Goal: Information Seeking & Learning: Learn about a topic

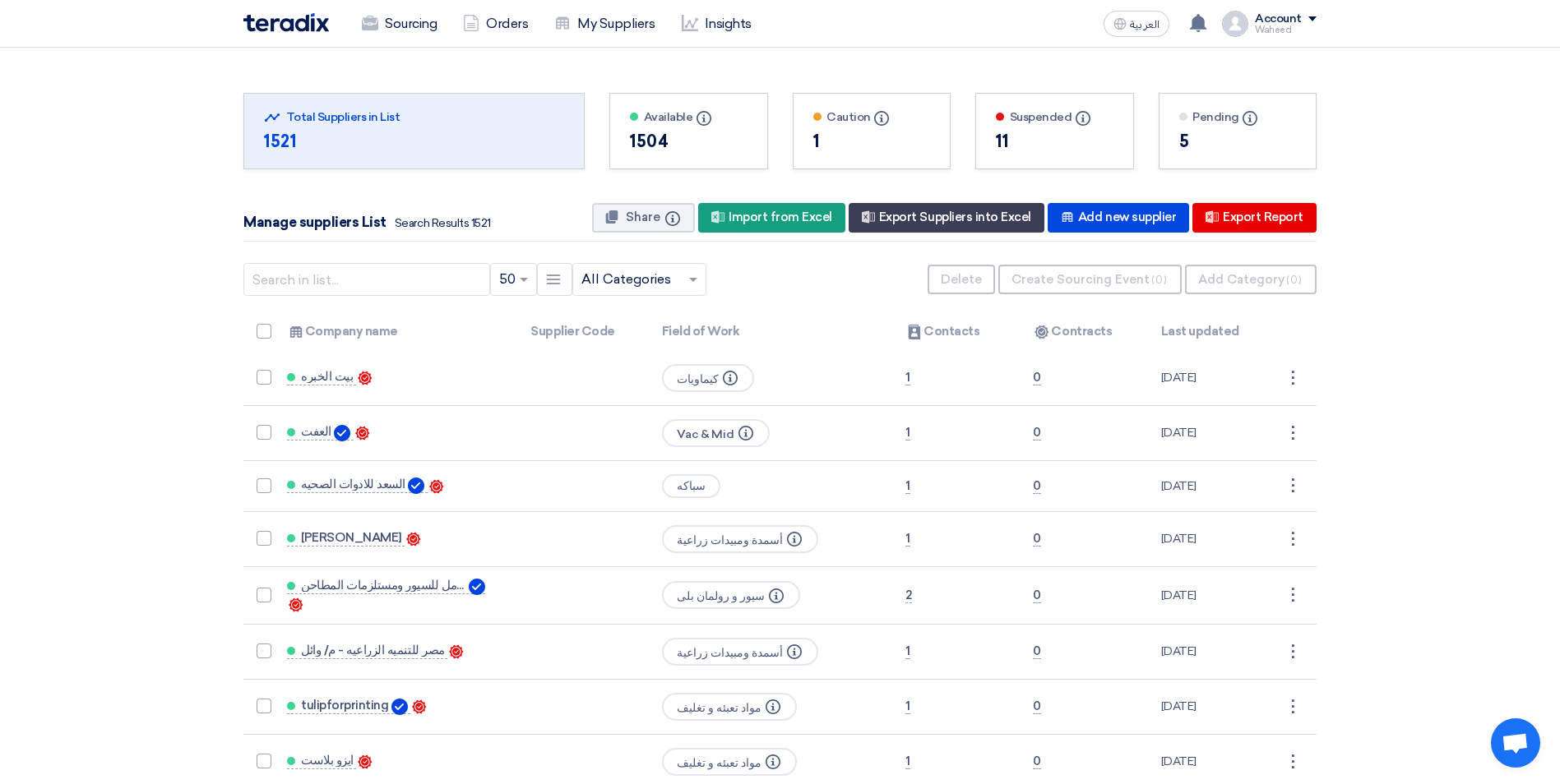
click at [652, 282] on input "text" at bounding box center [630, 280] width 99 height 27
click at [644, 385] on span "مواد تعبئه و تغليف" at bounding box center [630, 389] width 97 height 15
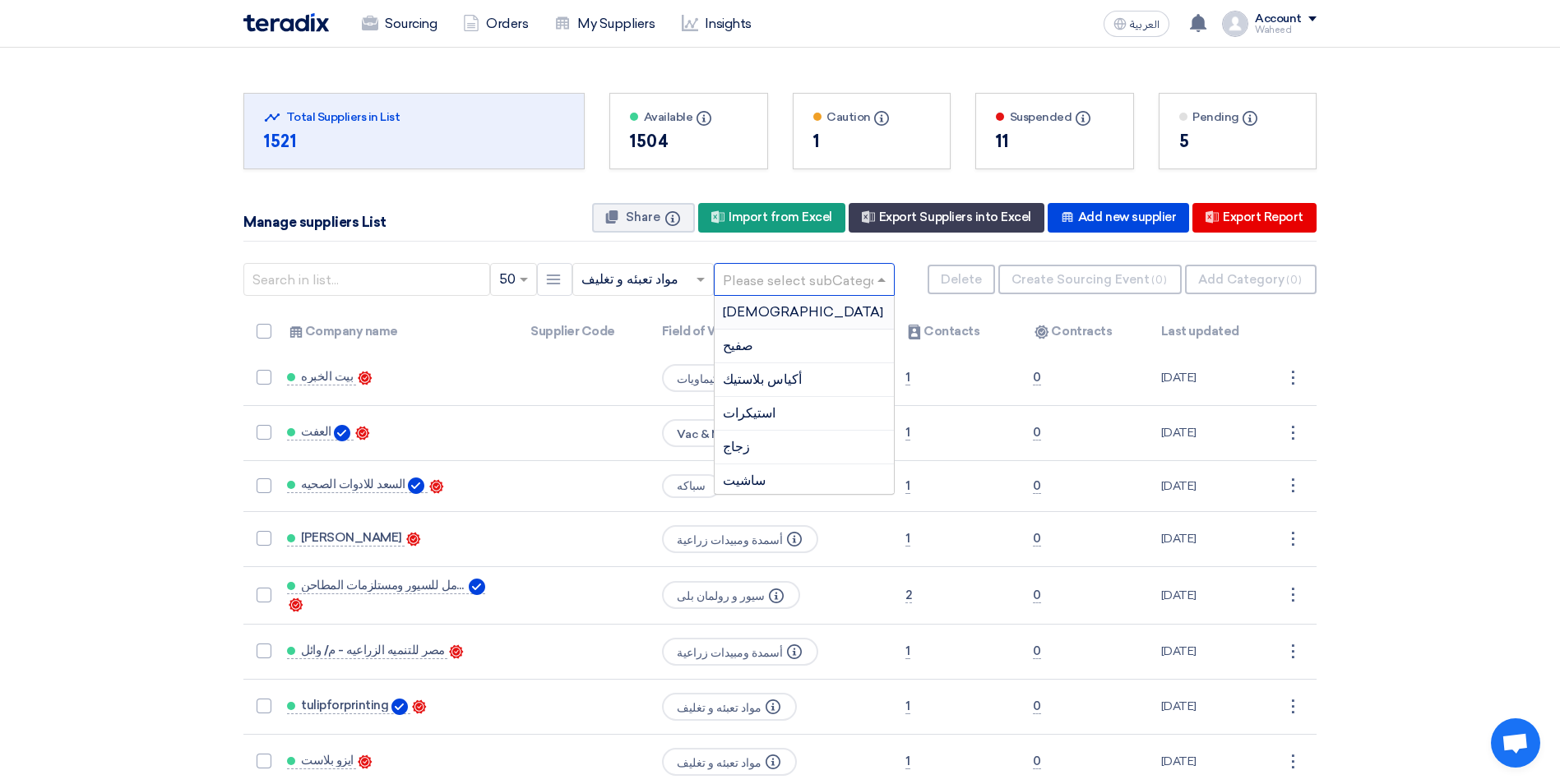
click at [823, 284] on input "text" at bounding box center [796, 280] width 146 height 27
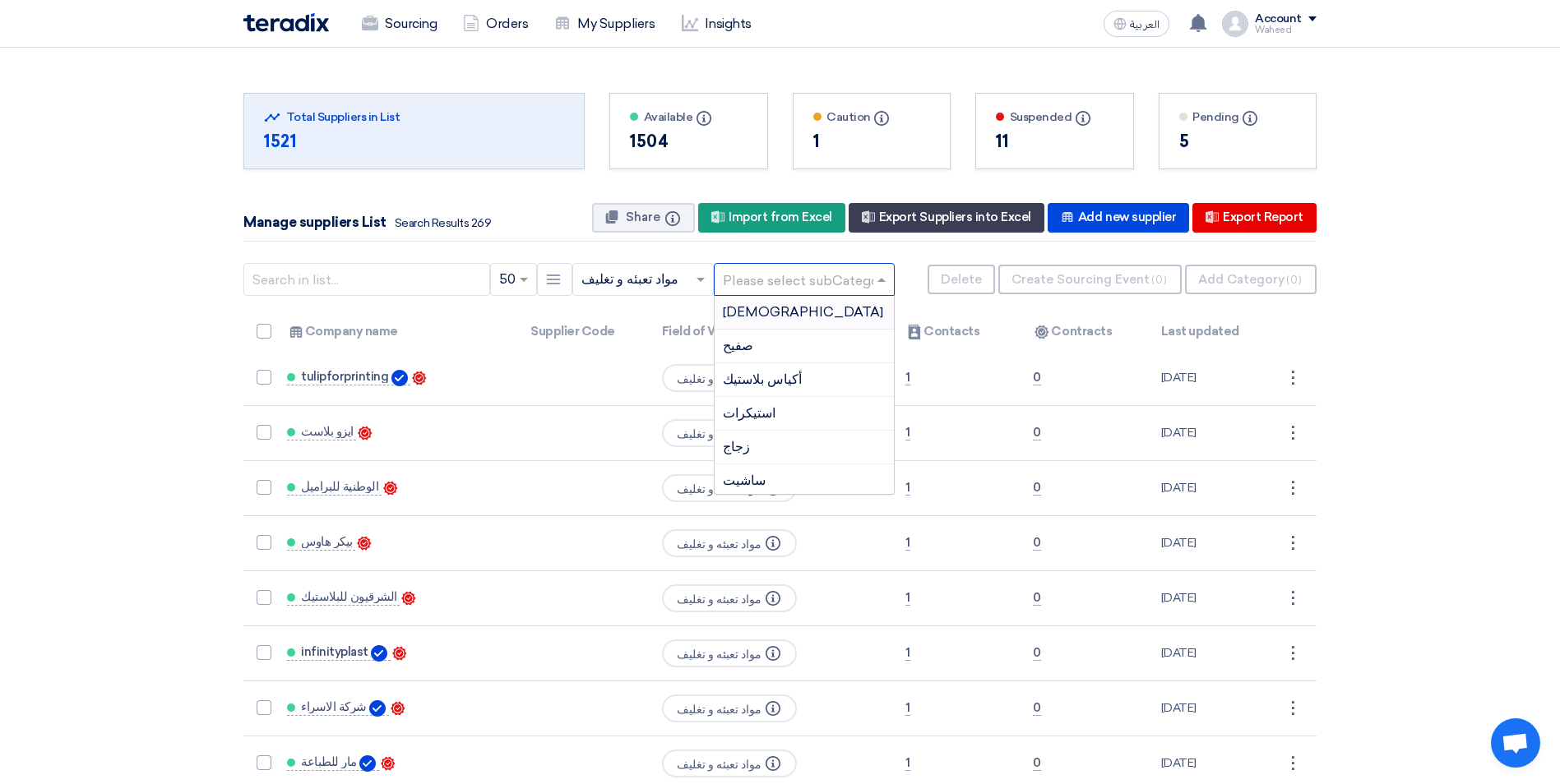
click at [745, 315] on div "[DEMOGRAPHIC_DATA]" at bounding box center [804, 313] width 179 height 34
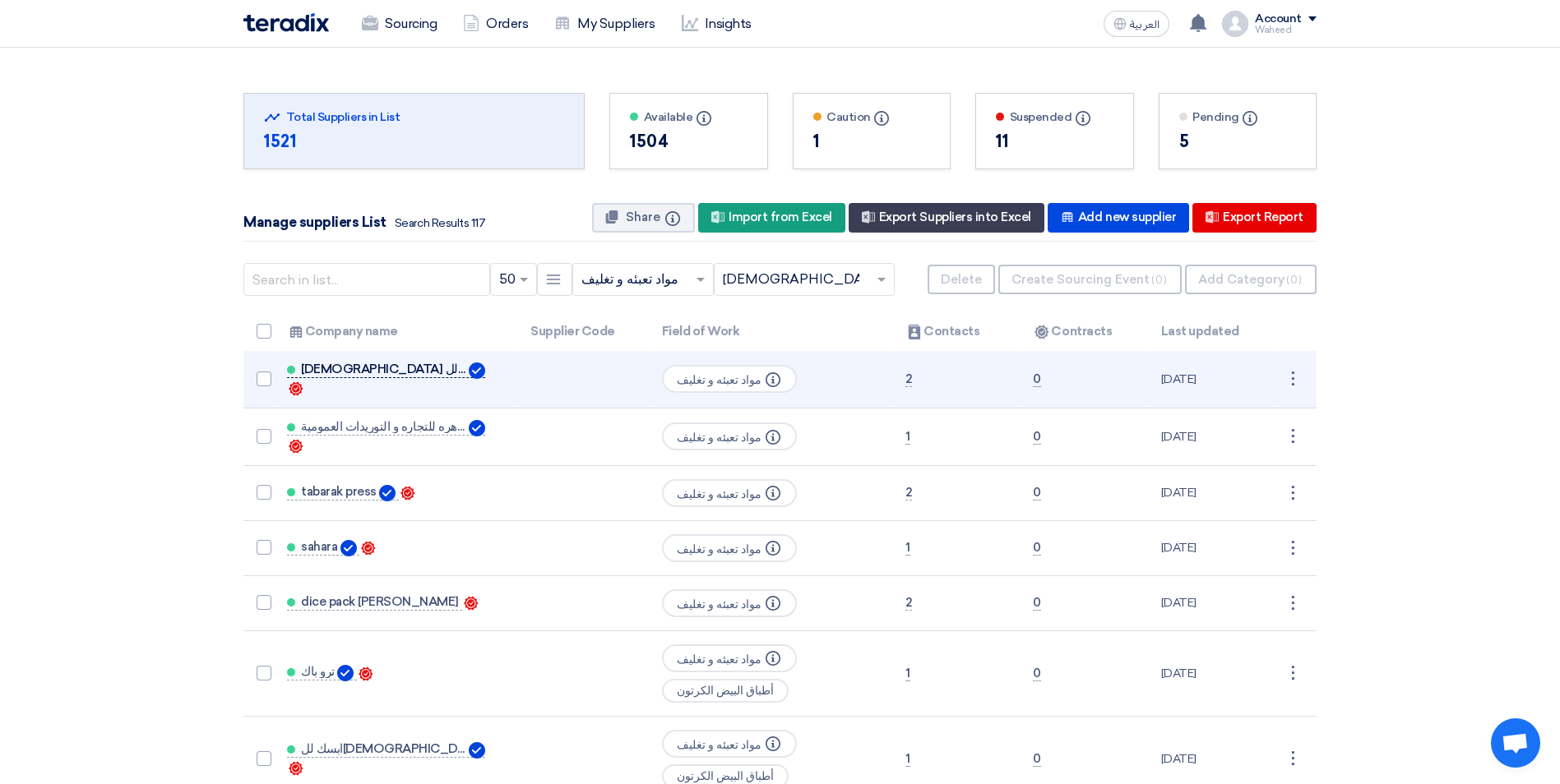
click at [324, 375] on span "[DEMOGRAPHIC_DATA] لل[DEMOGRAPHIC_DATA]" at bounding box center [383, 369] width 165 height 13
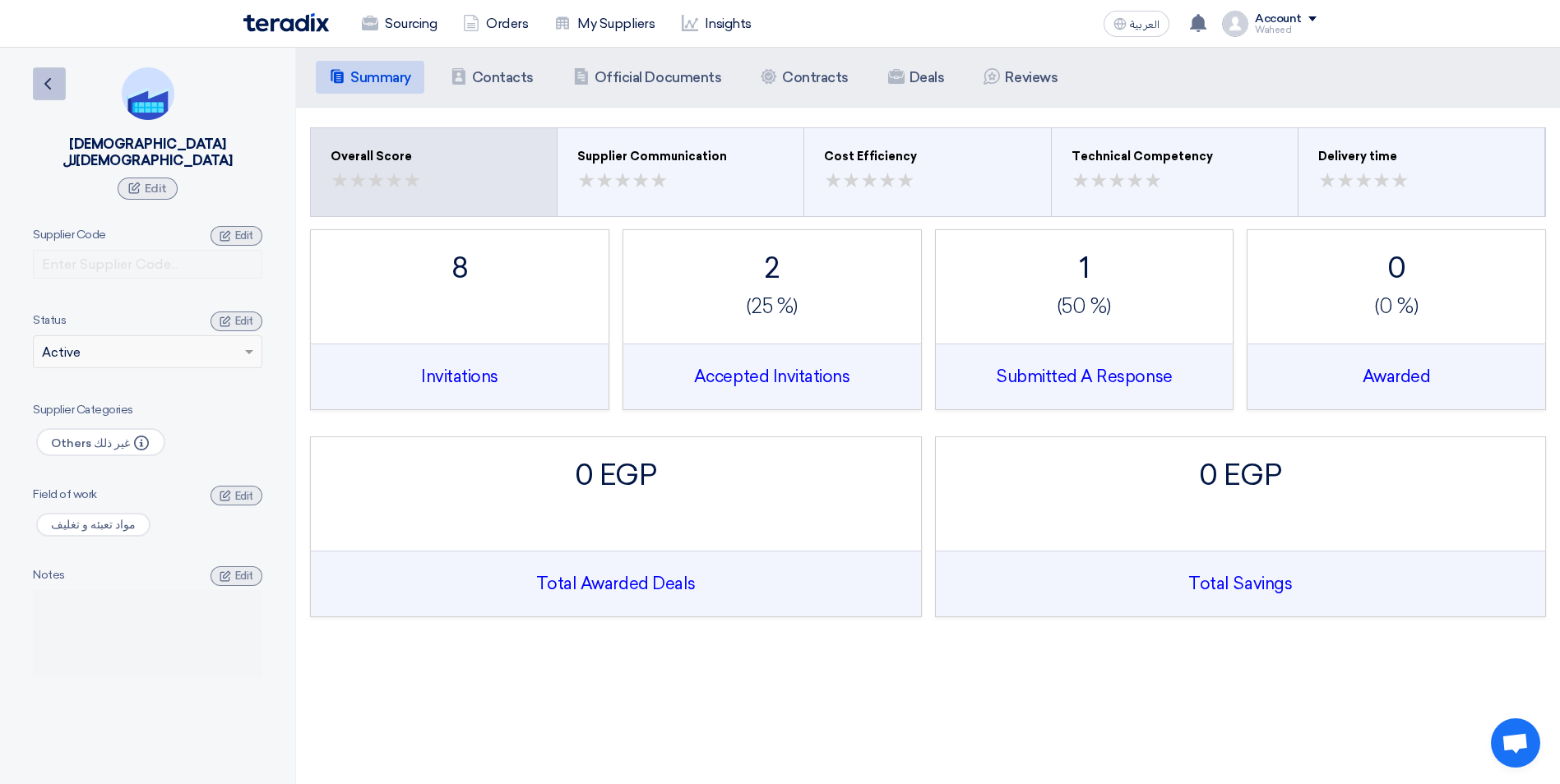
click at [43, 84] on icon "Back" at bounding box center [48, 83] width 20 height 20
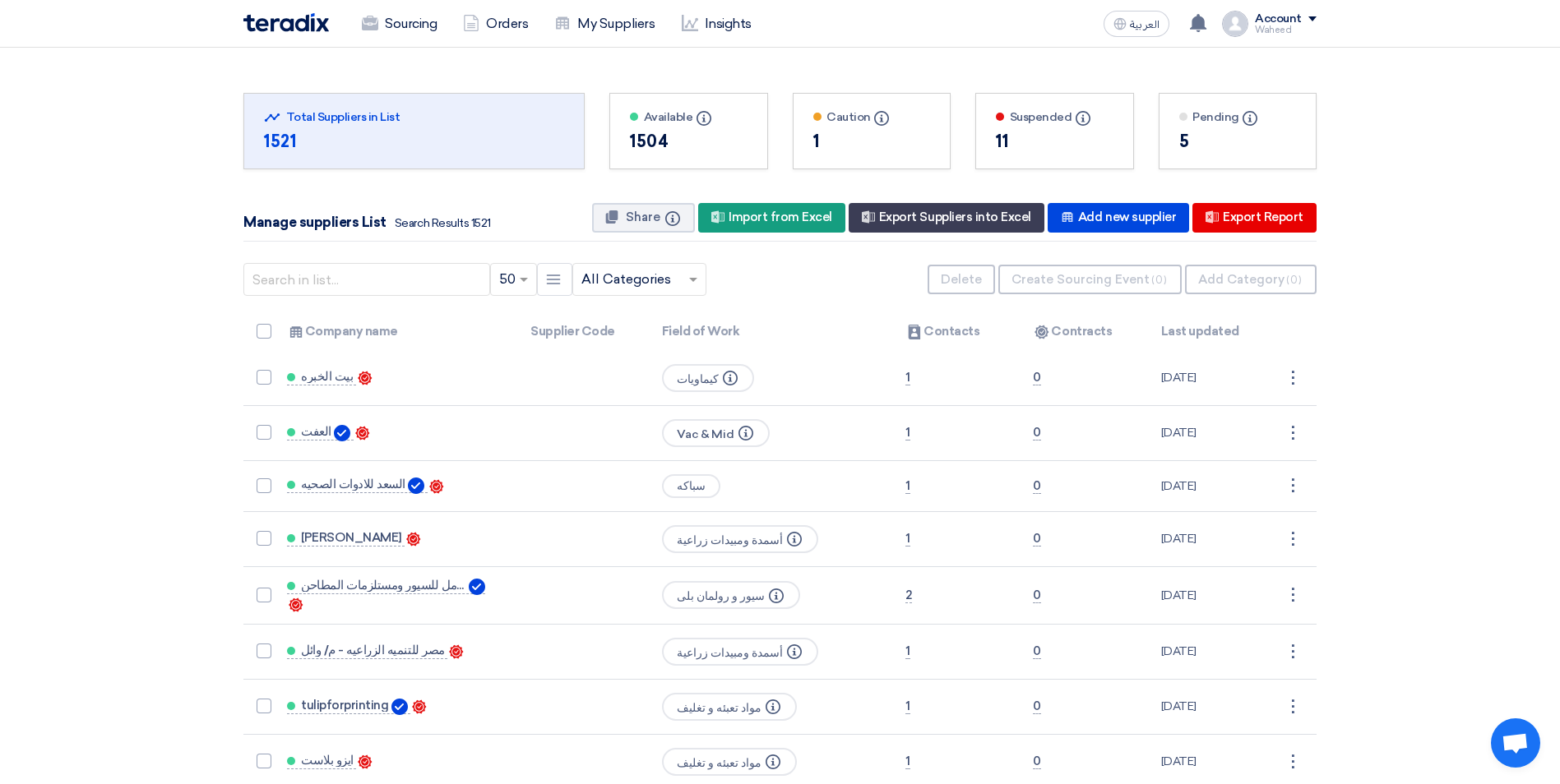
click at [638, 283] on input "text" at bounding box center [630, 280] width 99 height 27
click at [625, 389] on span "مواد تعبئه و تغليف" at bounding box center [630, 389] width 97 height 15
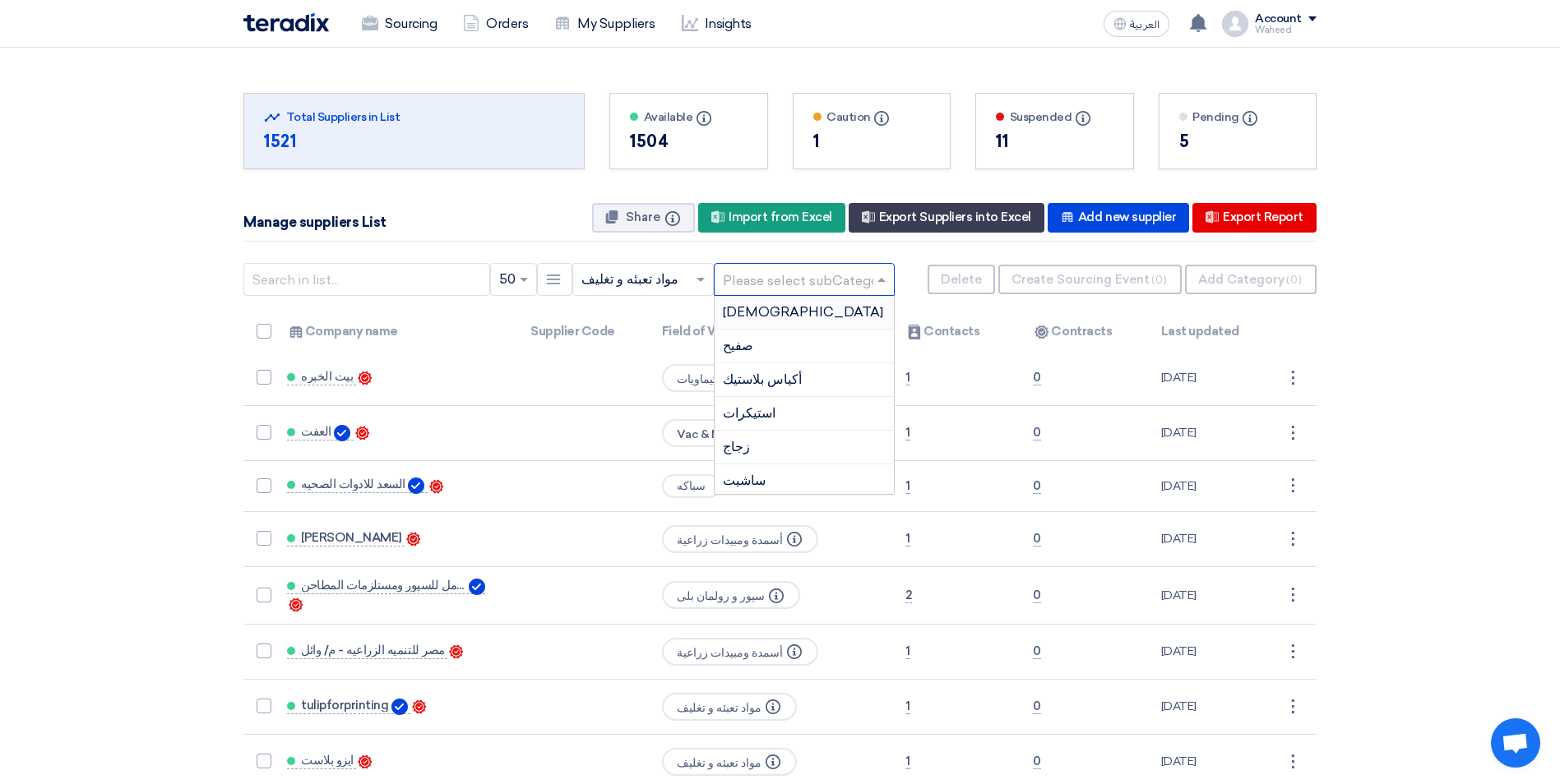
click at [780, 286] on input "text" at bounding box center [796, 280] width 146 height 27
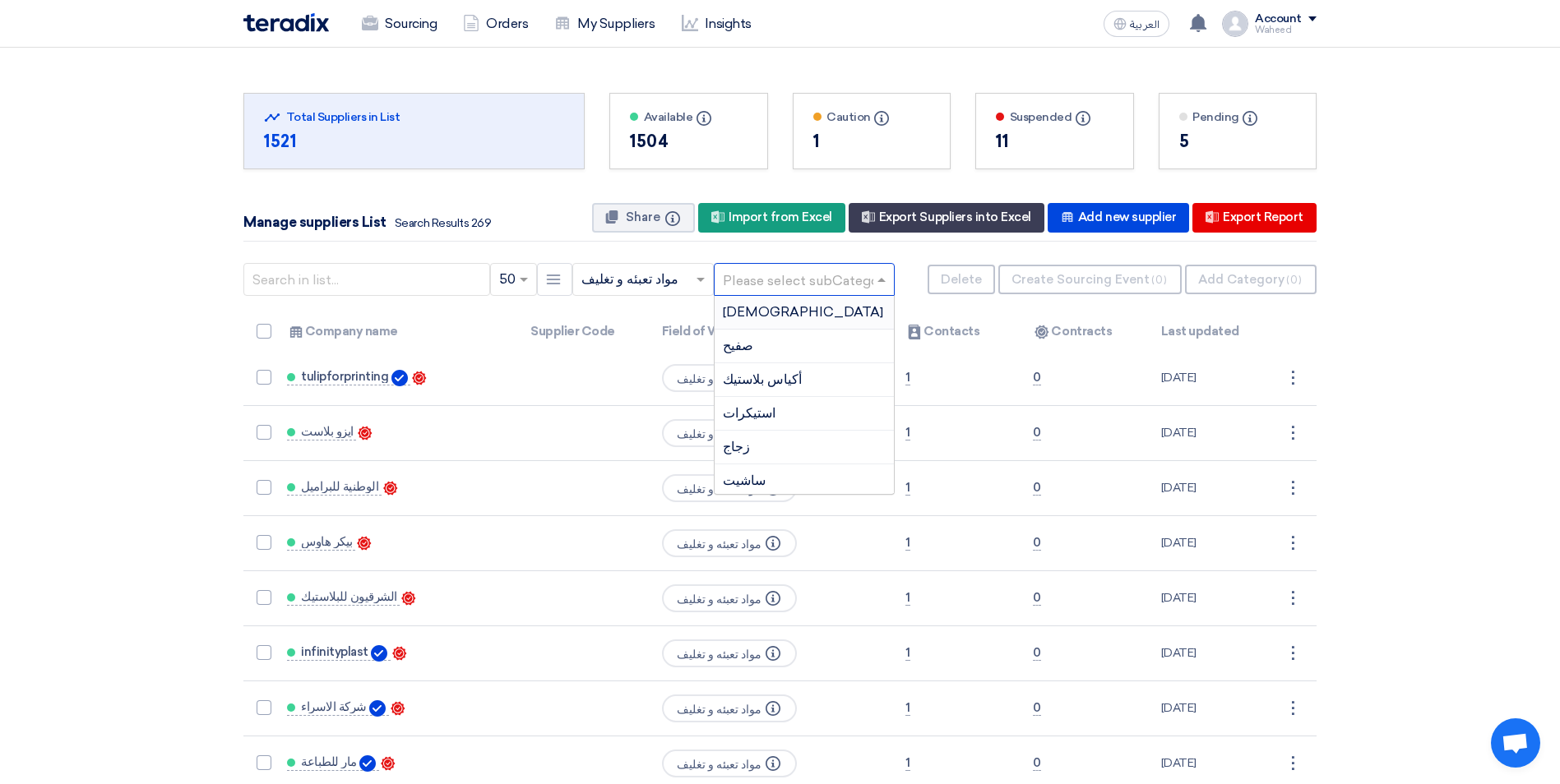
click at [767, 321] on div "[DEMOGRAPHIC_DATA]" at bounding box center [804, 313] width 179 height 34
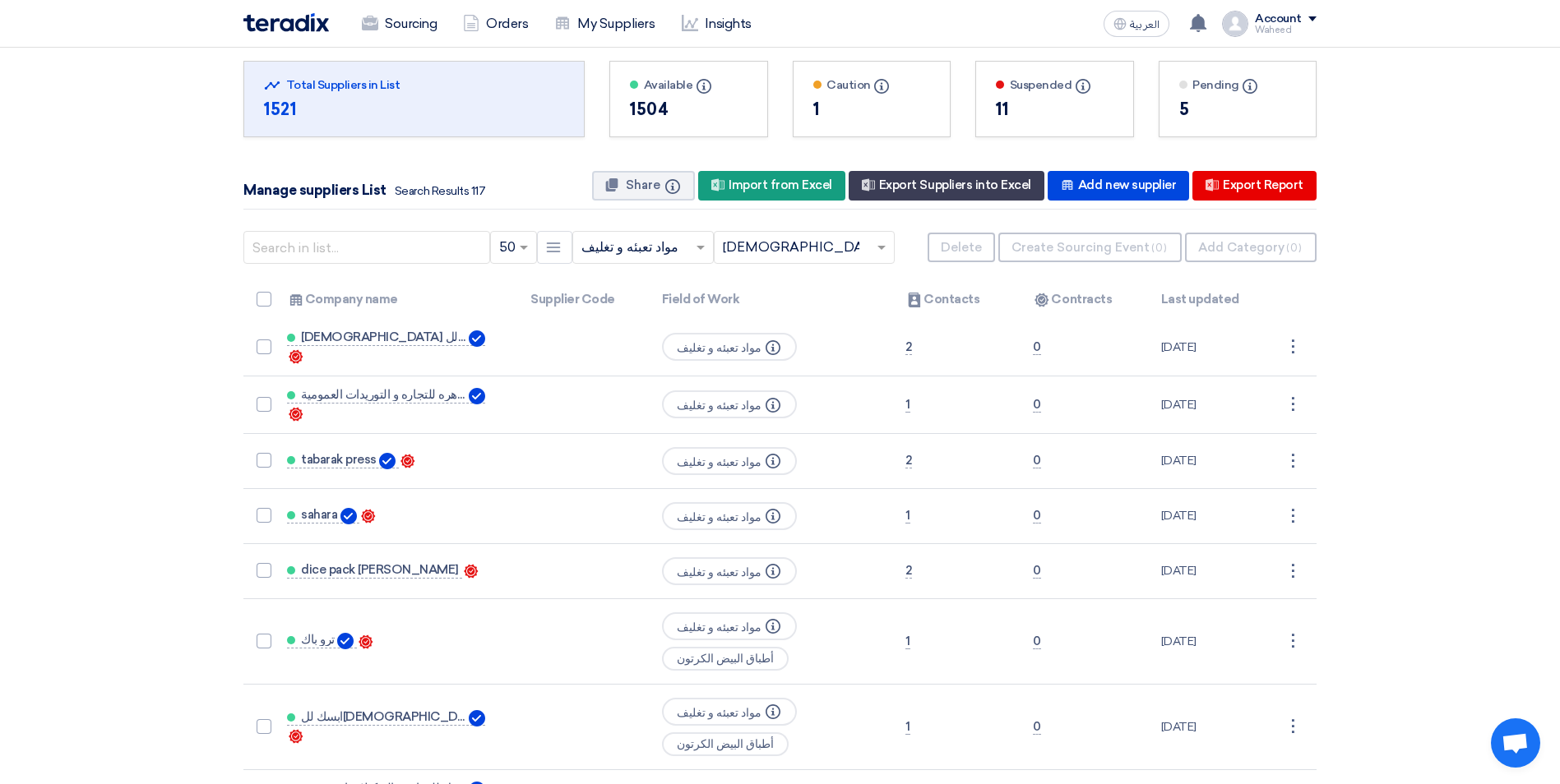
scroll to position [14, 0]
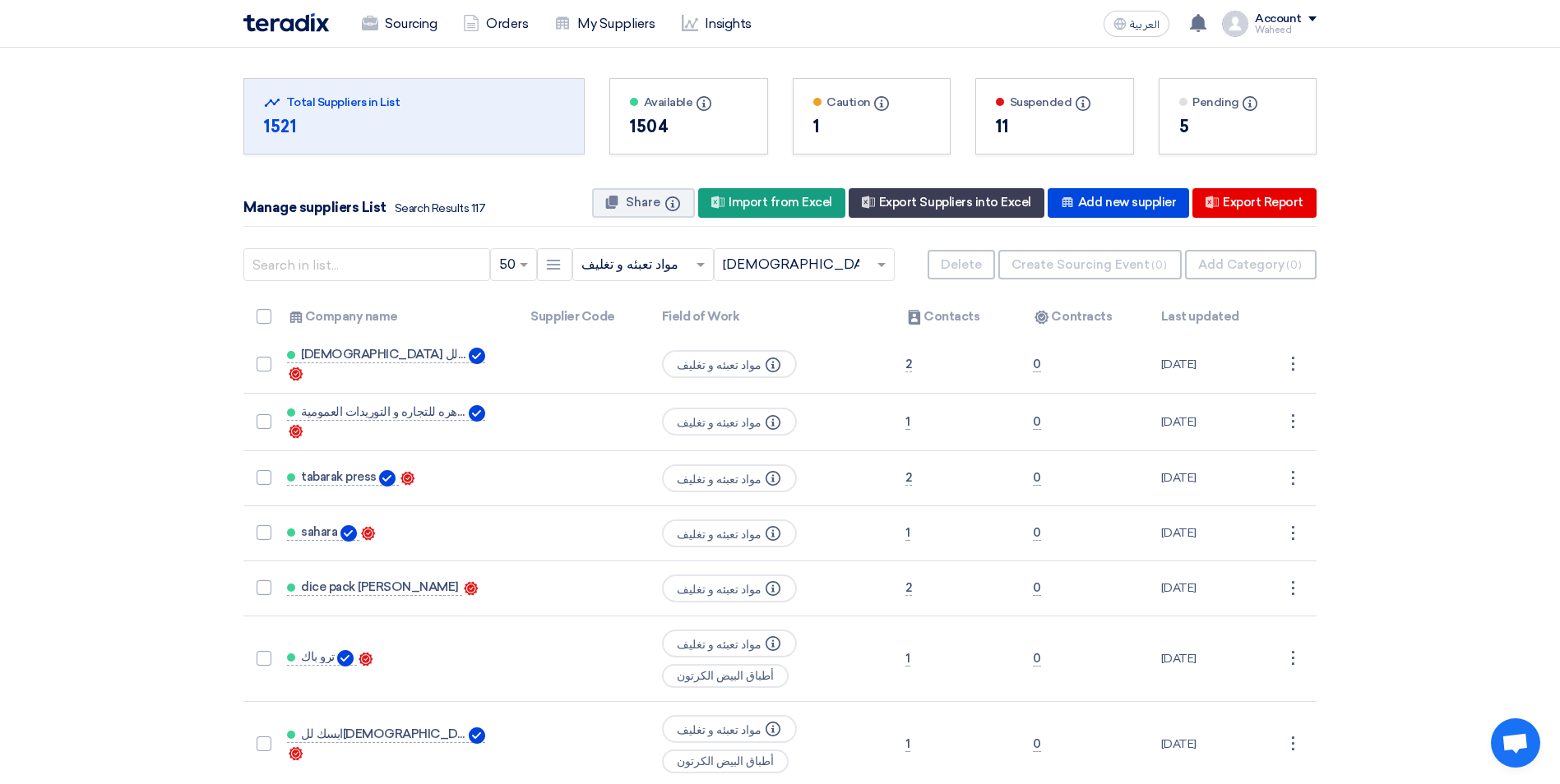
click at [673, 124] on div "1504" at bounding box center [688, 126] width 117 height 25
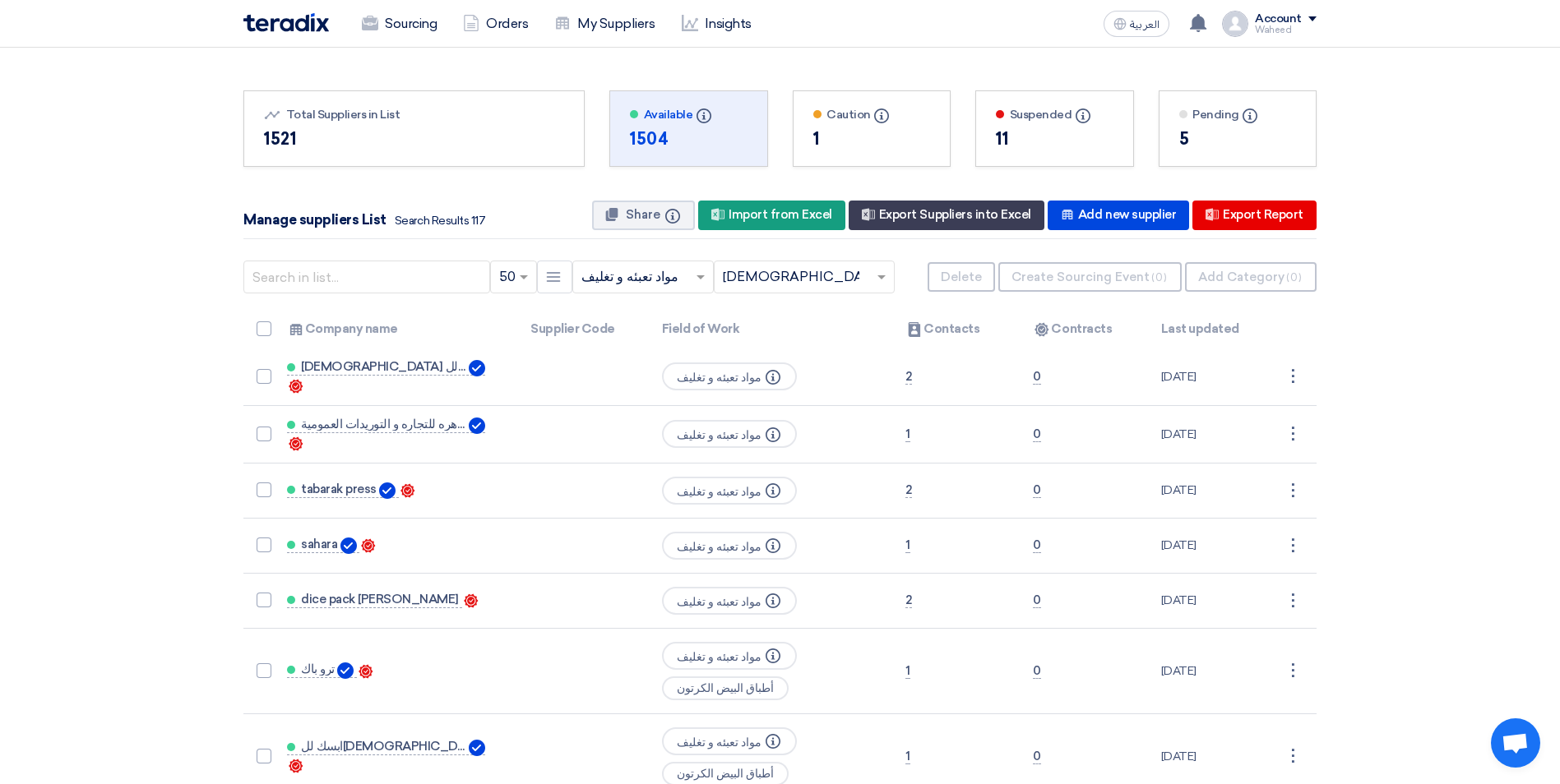
scroll to position [0, 0]
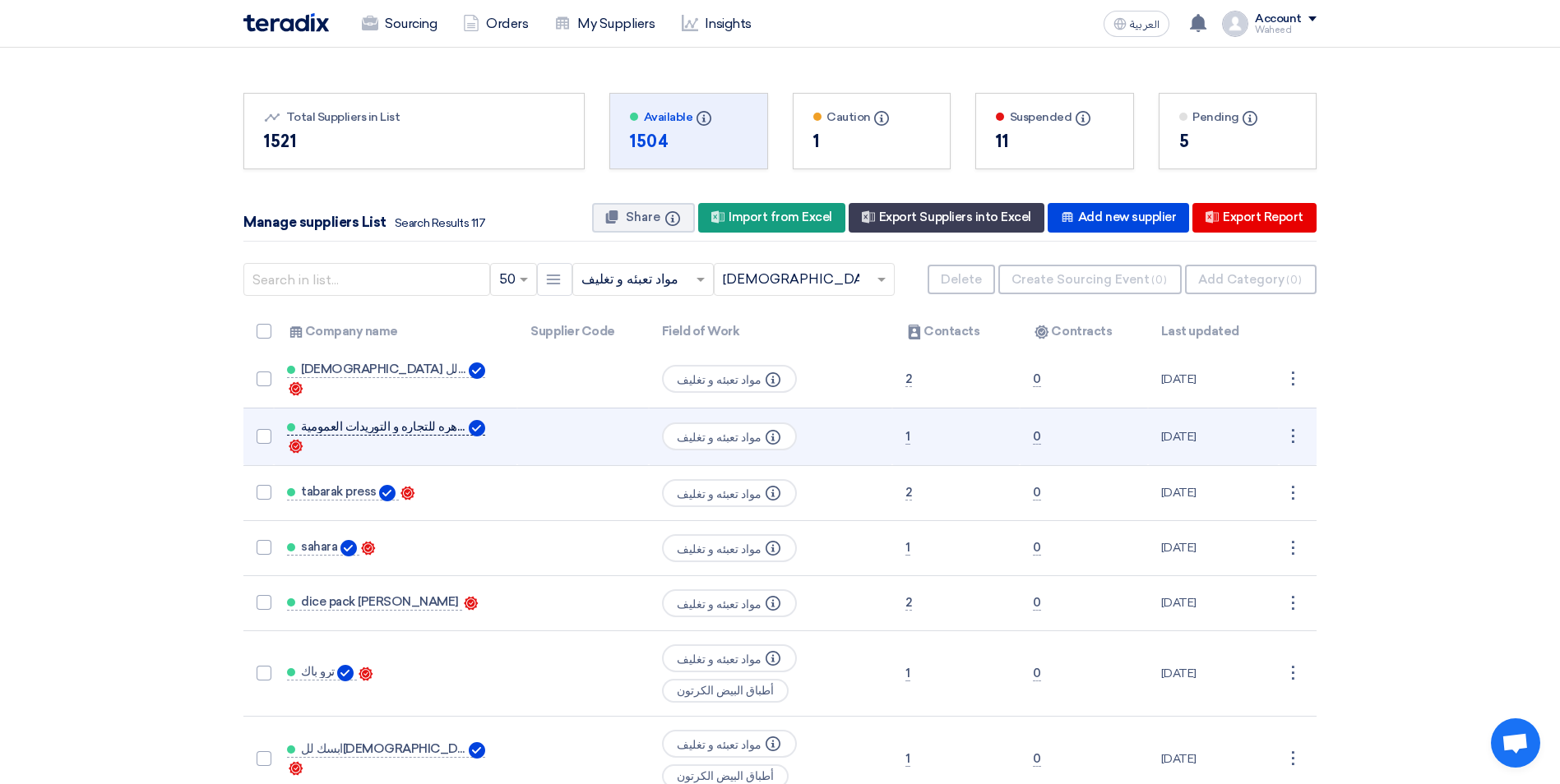
click at [368, 428] on span "القاهره للتجاره و التوريدات العمومية" at bounding box center [383, 426] width 165 height 13
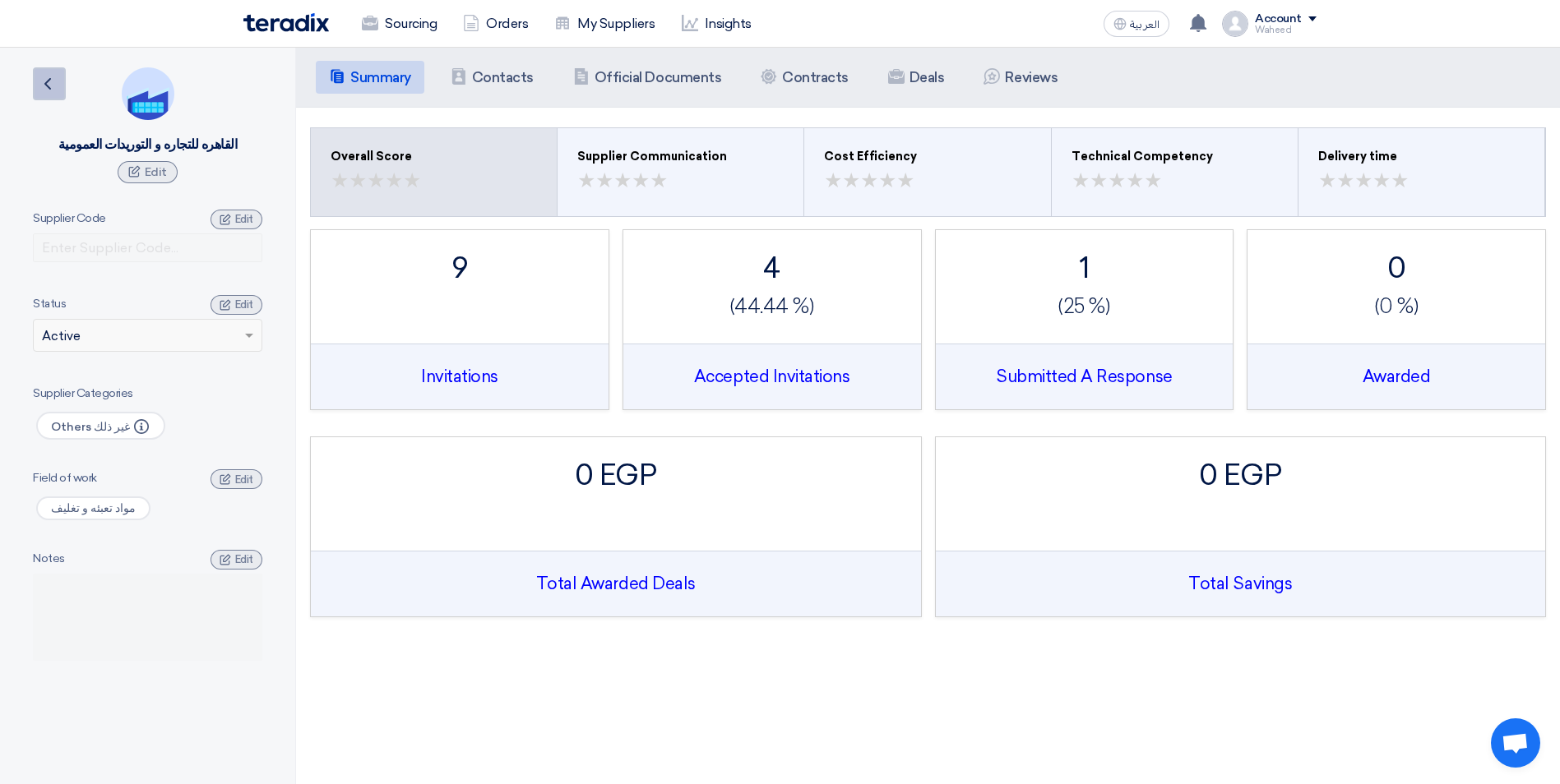
click at [42, 82] on icon "Back" at bounding box center [48, 83] width 20 height 20
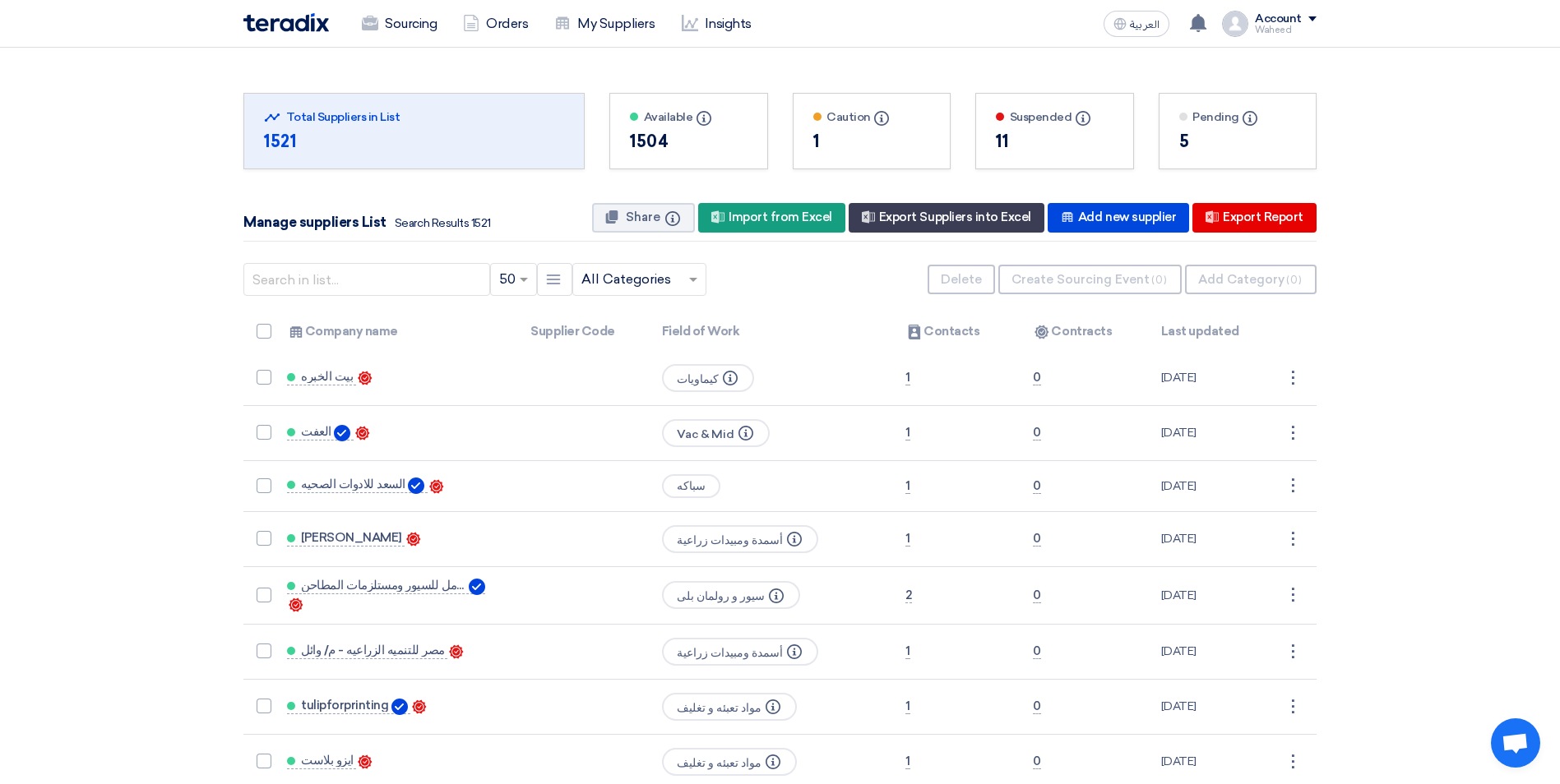
click at [639, 283] on input "text" at bounding box center [630, 280] width 99 height 27
click at [625, 381] on span "مواد تعبئه و تغليف" at bounding box center [630, 381] width 97 height 15
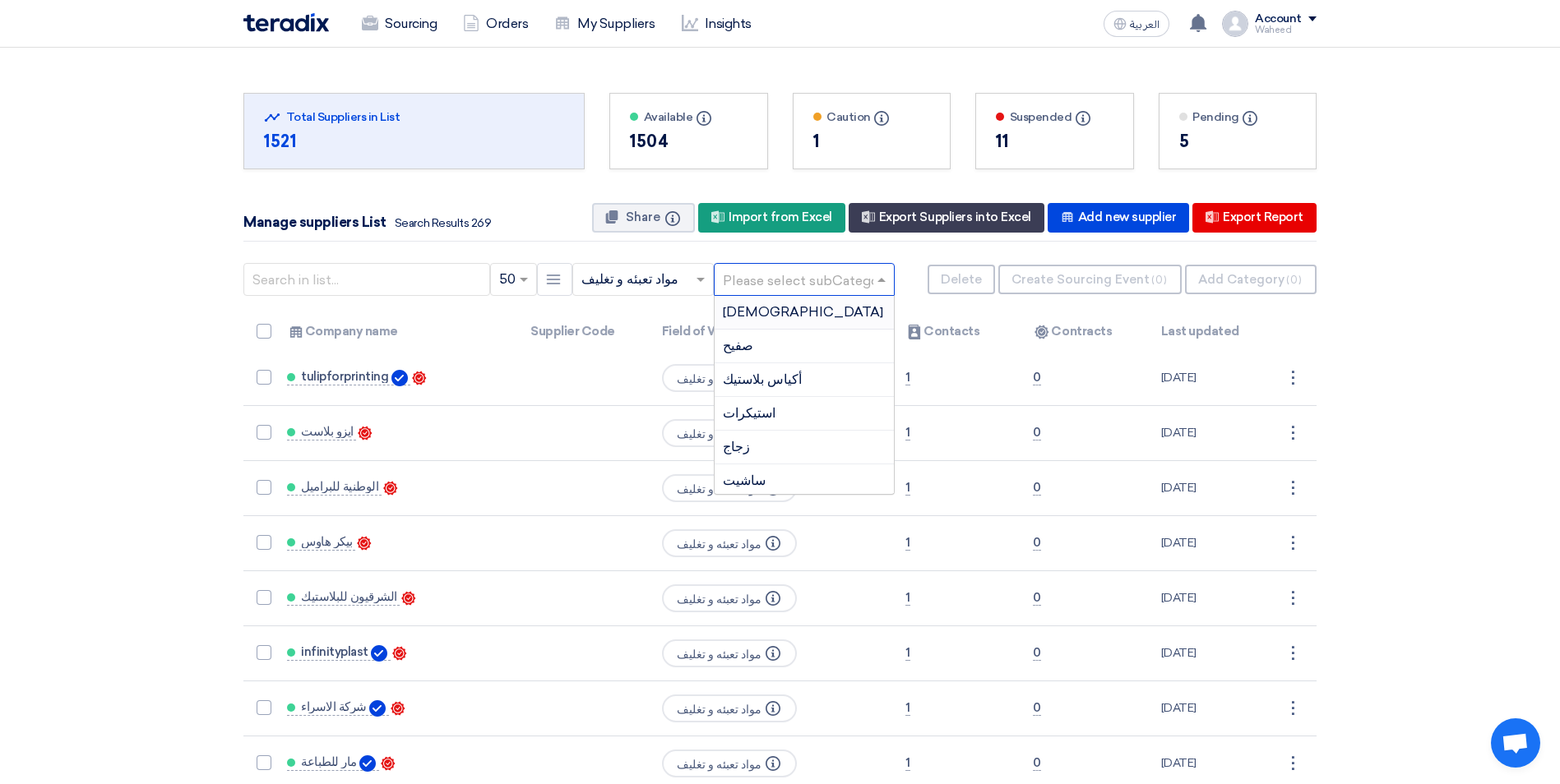
click at [801, 273] on input "text" at bounding box center [796, 280] width 146 height 27
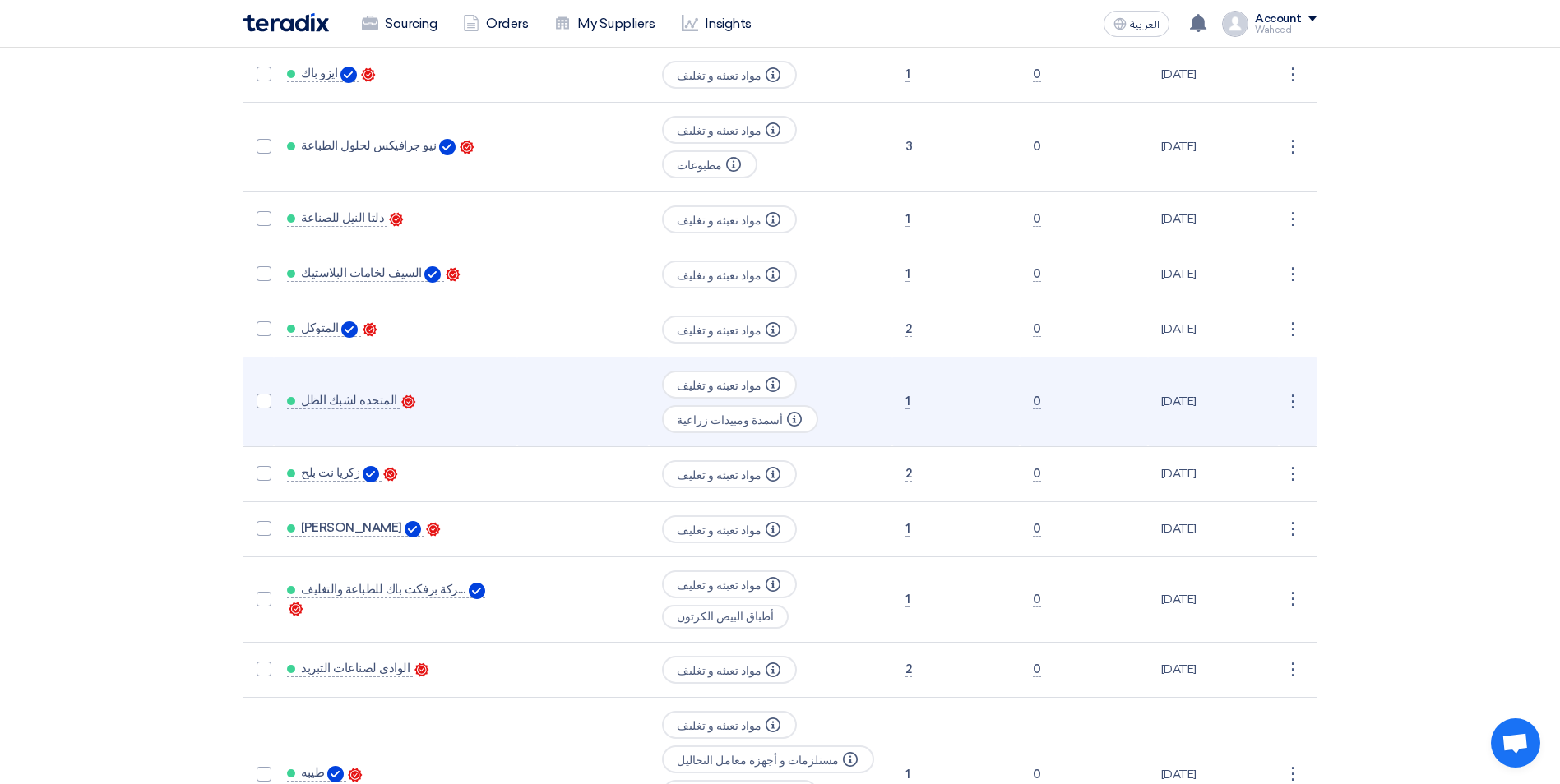
scroll to position [2219, 0]
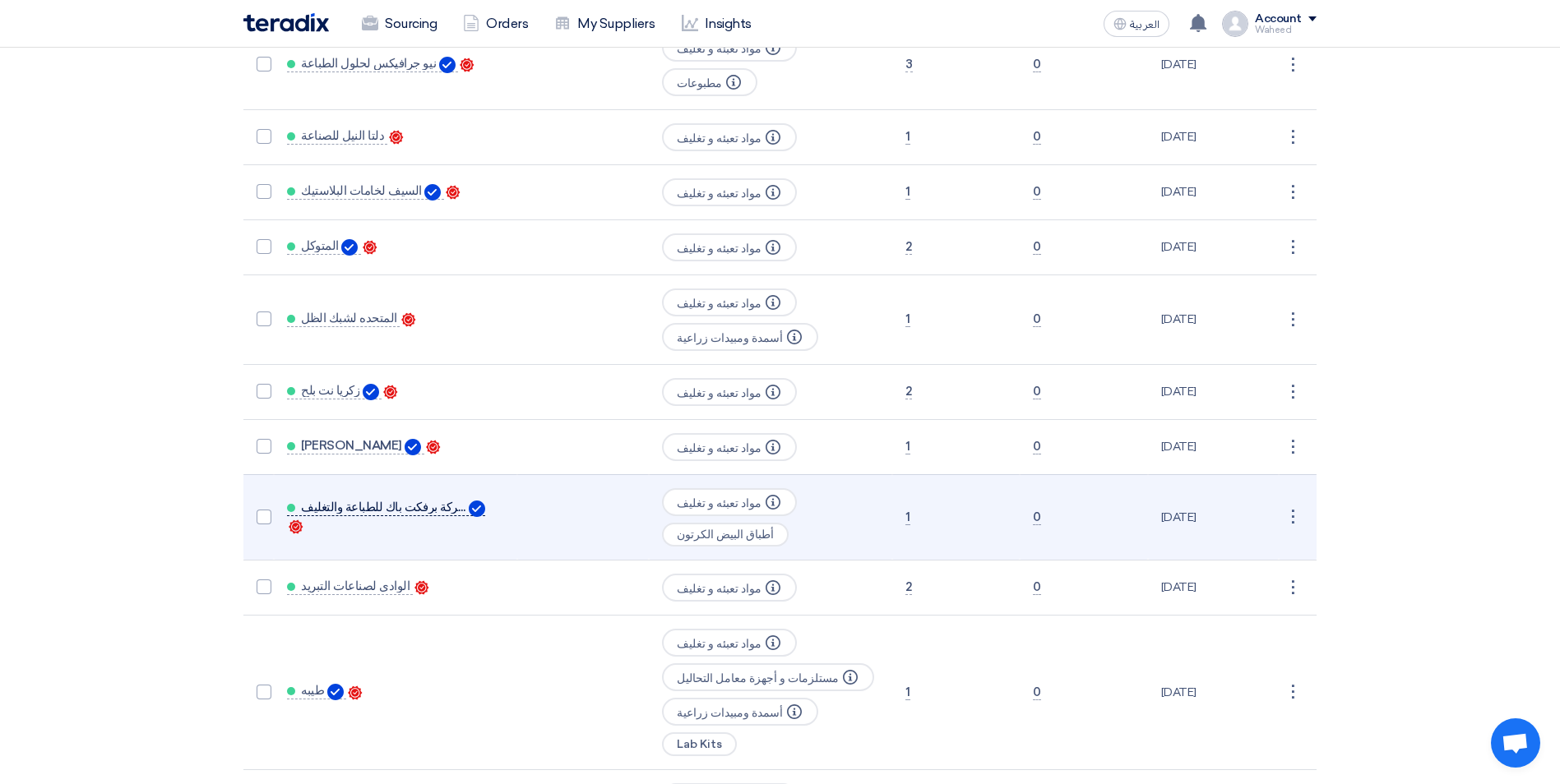
click at [363, 500] on span "شركة برفكت باك للطباعة والتغليف" at bounding box center [383, 506] width 165 height 13
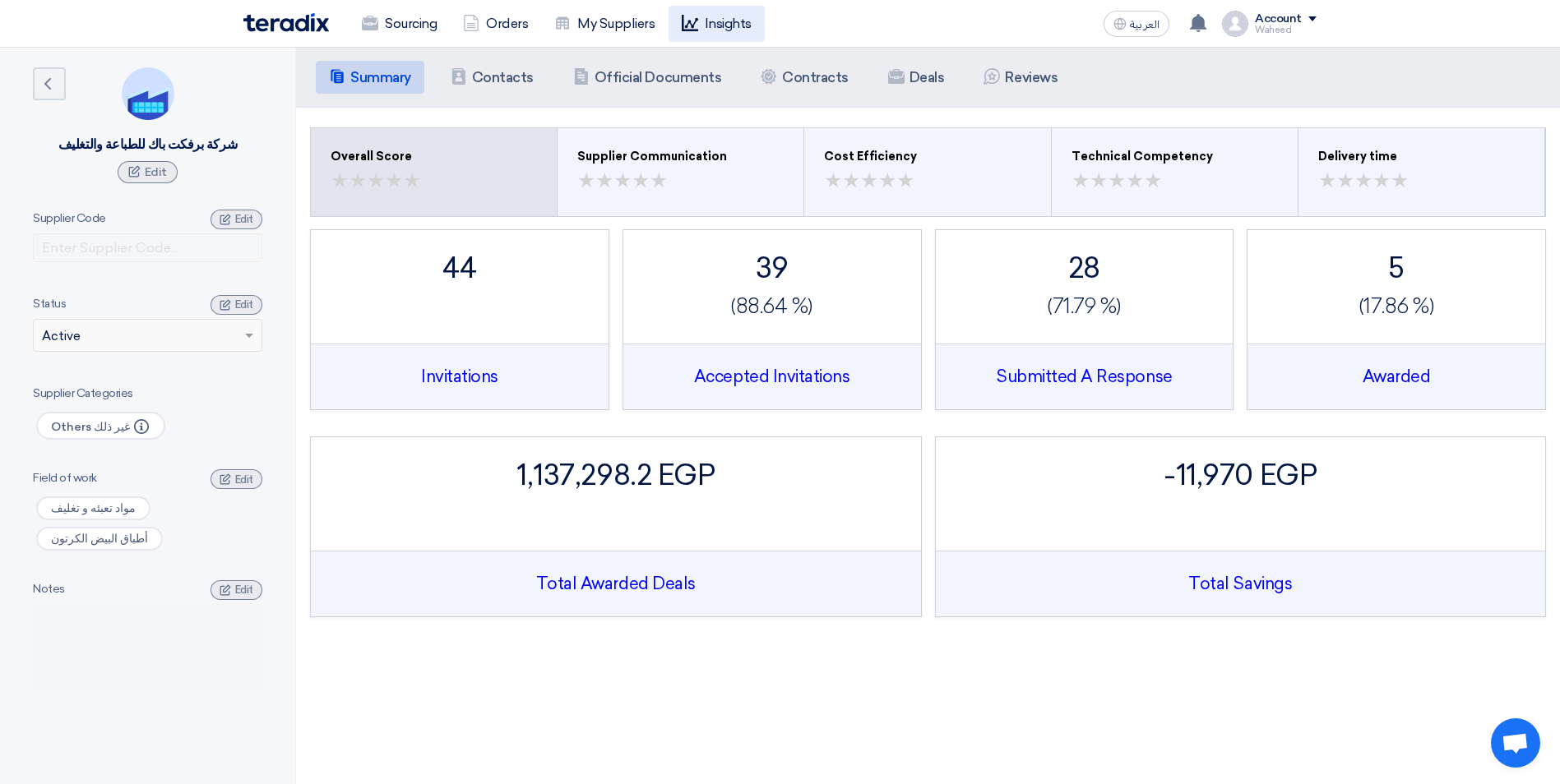
click at [698, 32] on link "Insights" at bounding box center [716, 24] width 96 height 37
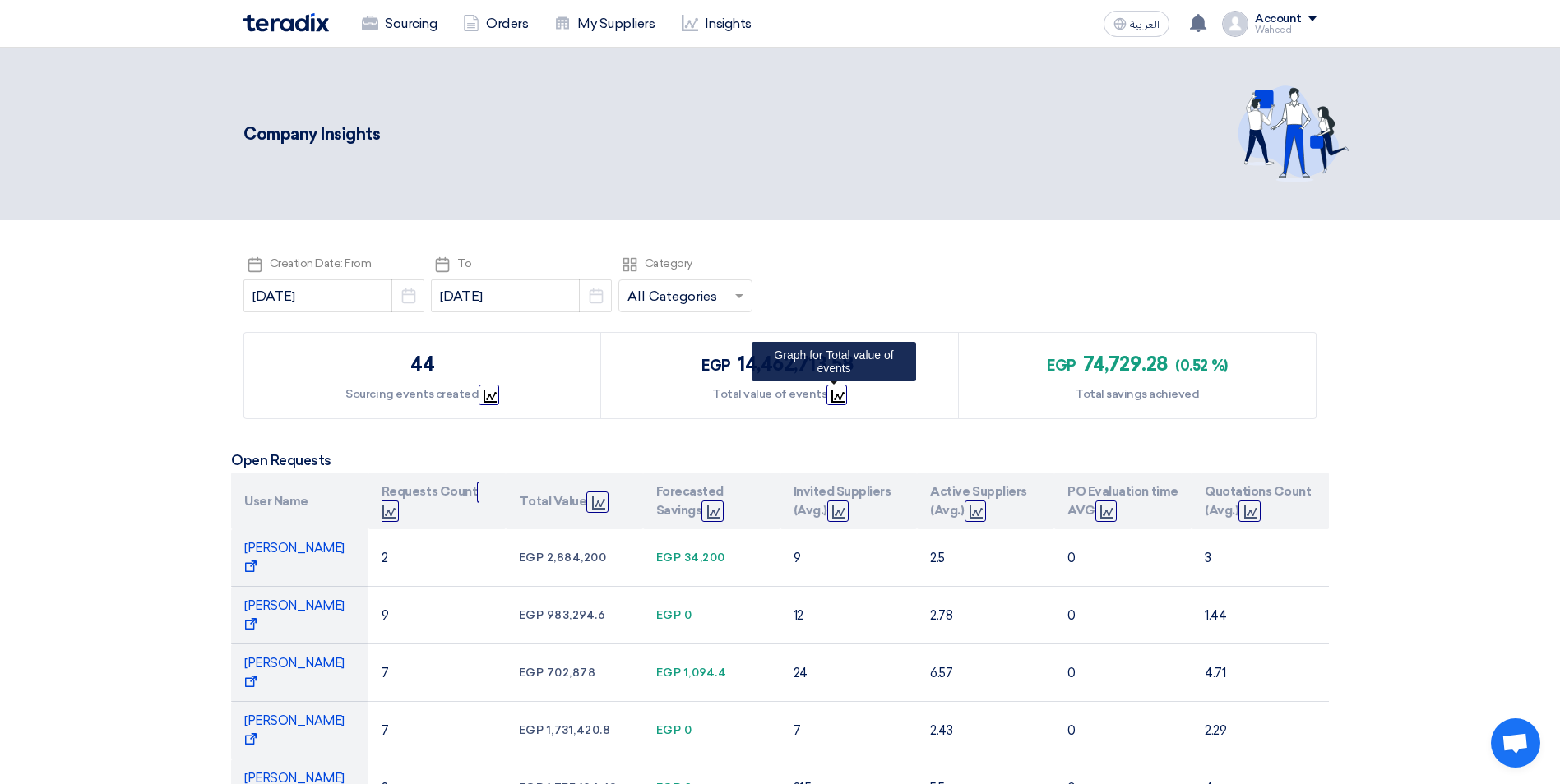
click at [831, 395] on icon "Graph" at bounding box center [837, 396] width 13 height 13
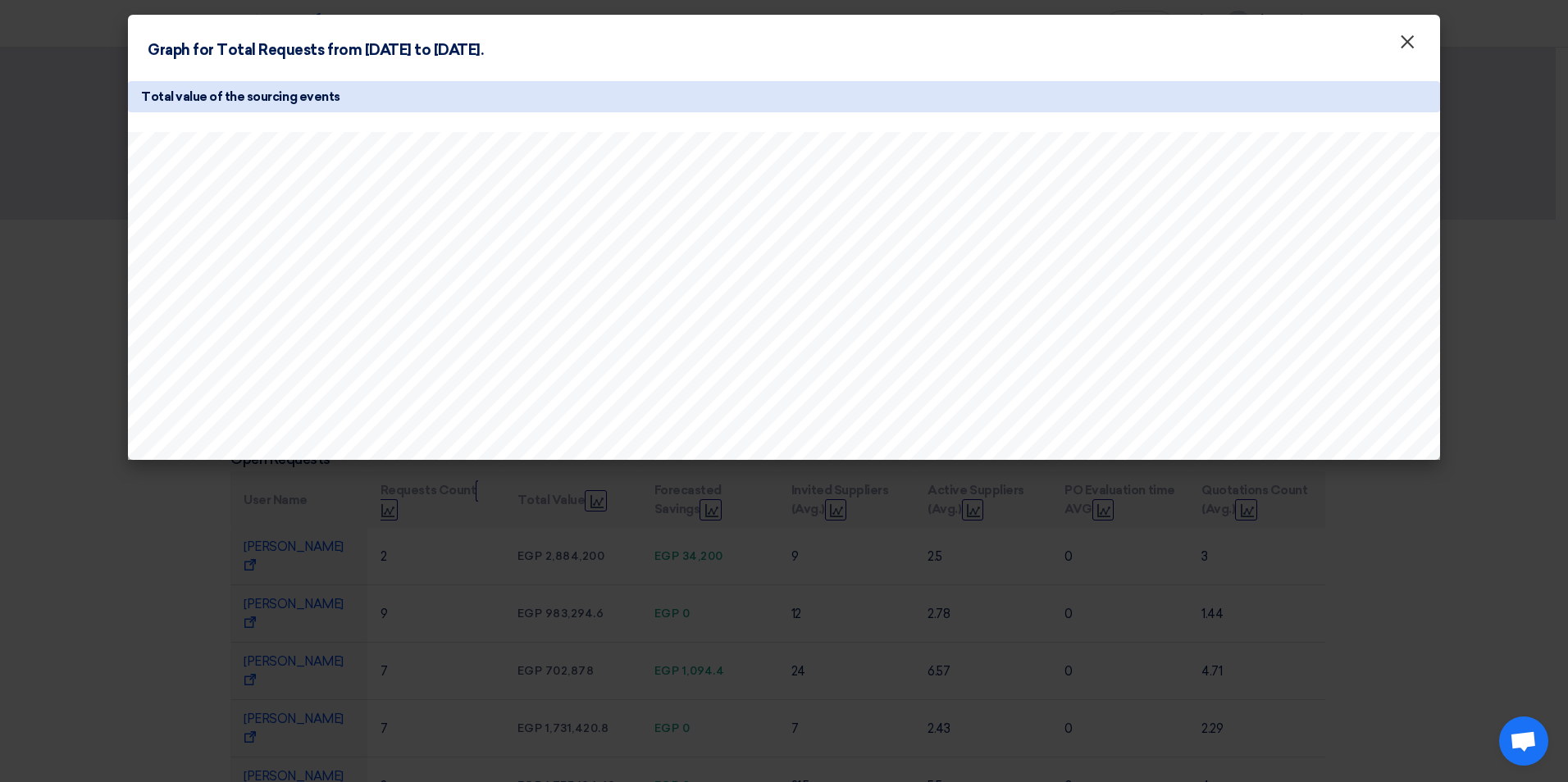
click at [1408, 44] on span "×" at bounding box center [1407, 46] width 16 height 33
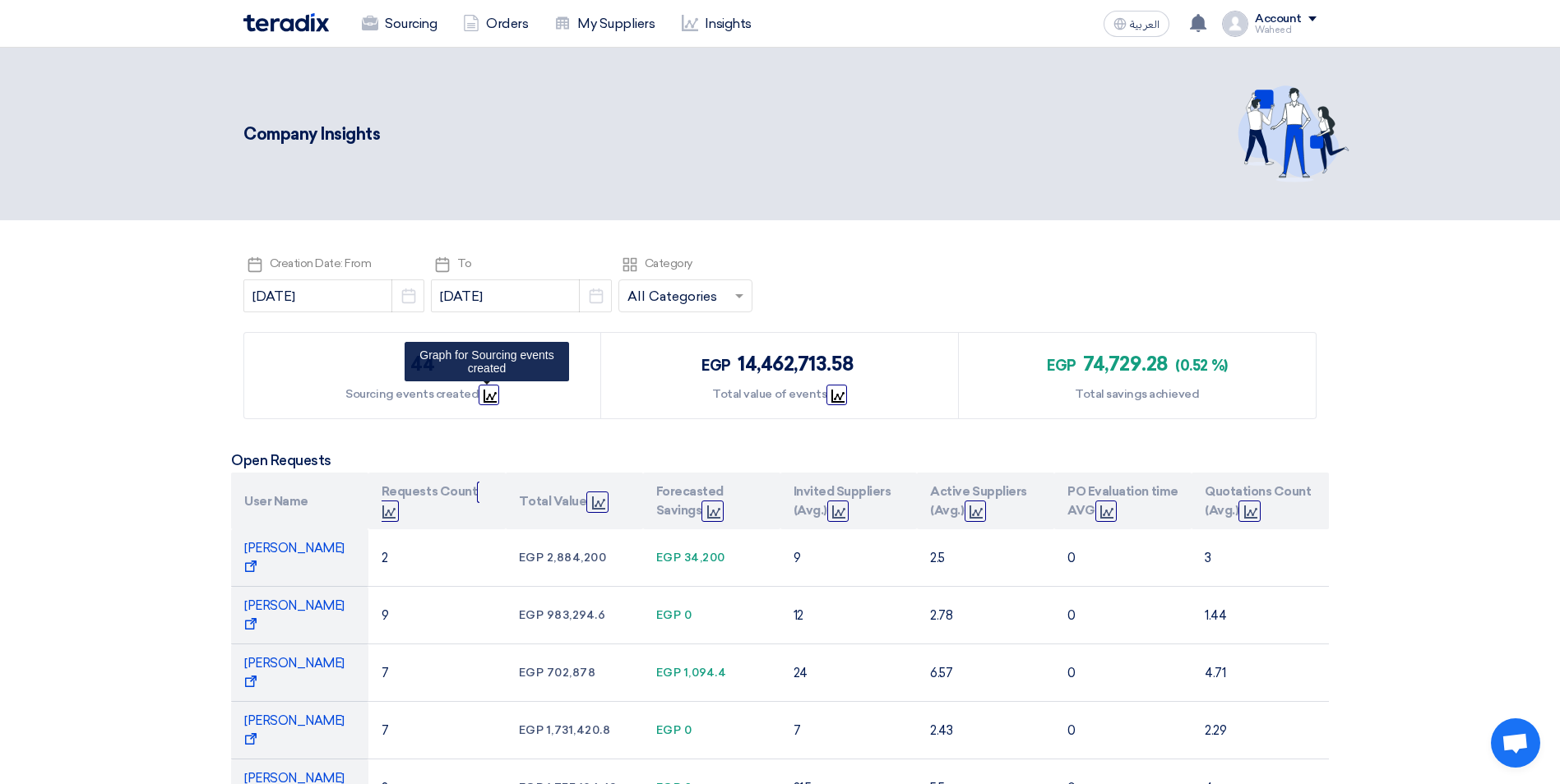
click at [483, 397] on use at bounding box center [489, 396] width 13 height 13
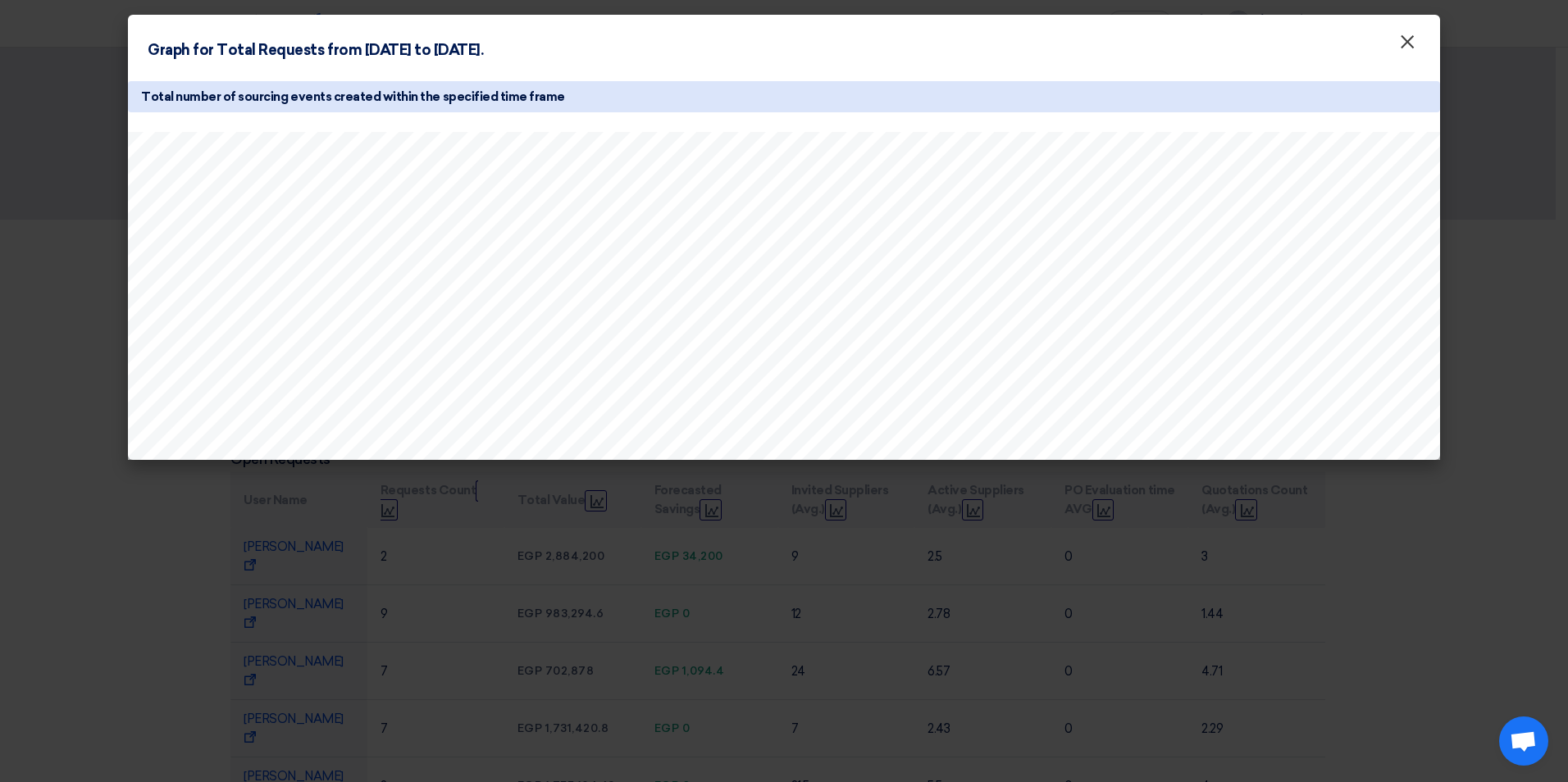
click at [1405, 44] on span "×" at bounding box center [1407, 46] width 16 height 33
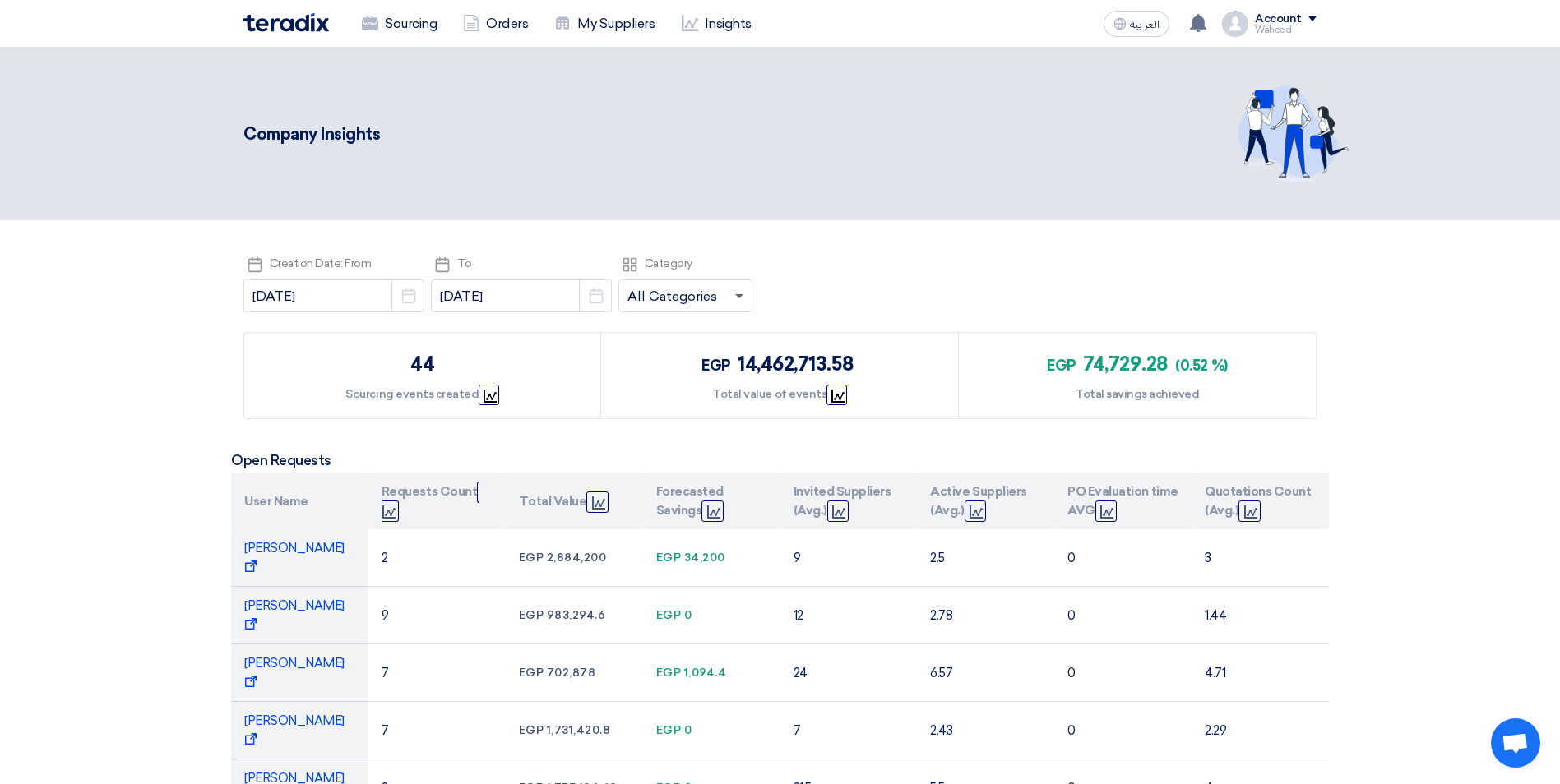
click at [735, 296] on span at bounding box center [739, 296] width 8 height 6
click at [637, 366] on span "Uncategorized" at bounding box center [673, 362] width 92 height 15
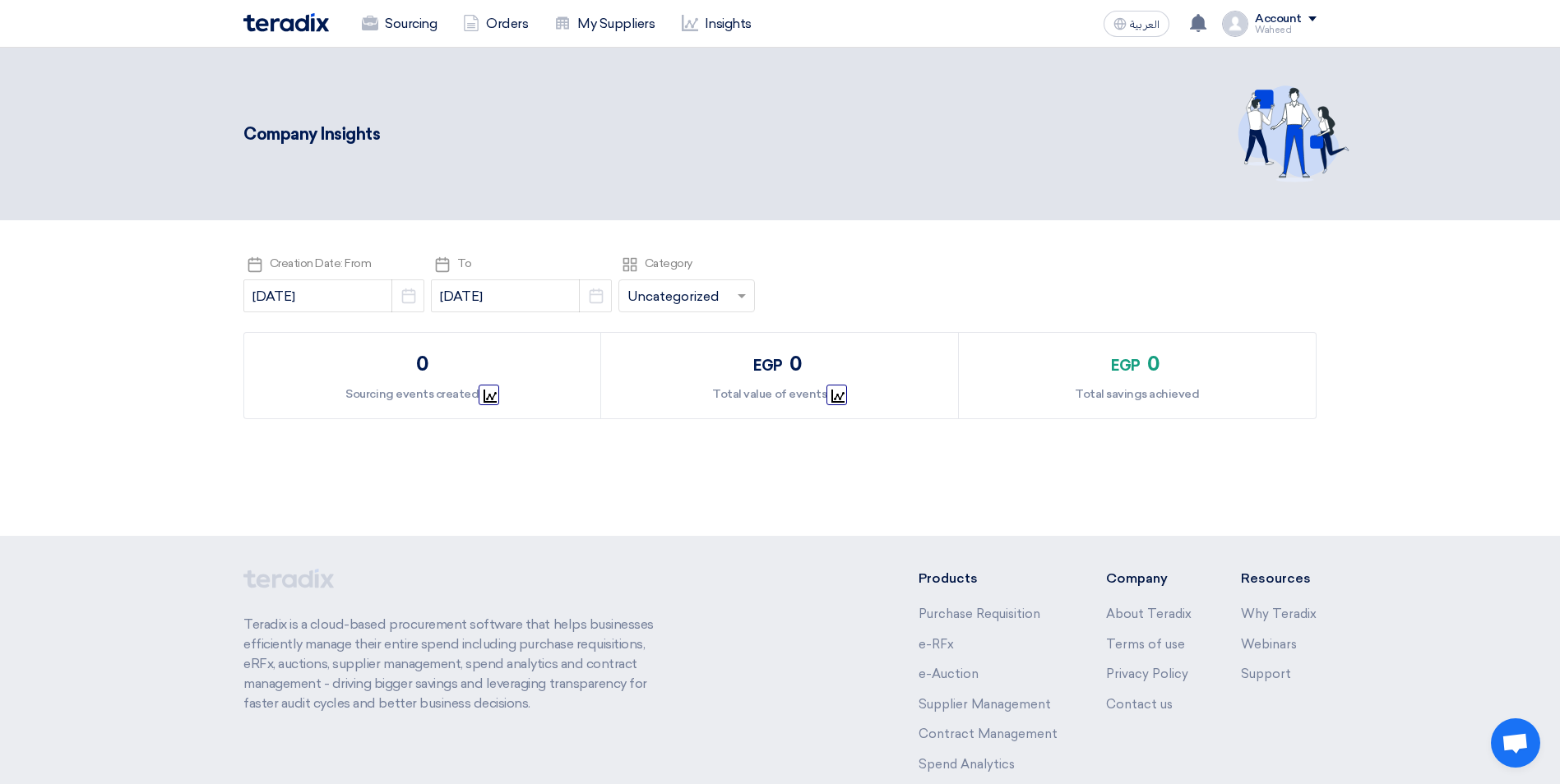
click at [733, 292] on span at bounding box center [743, 296] width 20 height 20
click at [654, 333] on span "All Categories" at bounding box center [671, 328] width 89 height 15
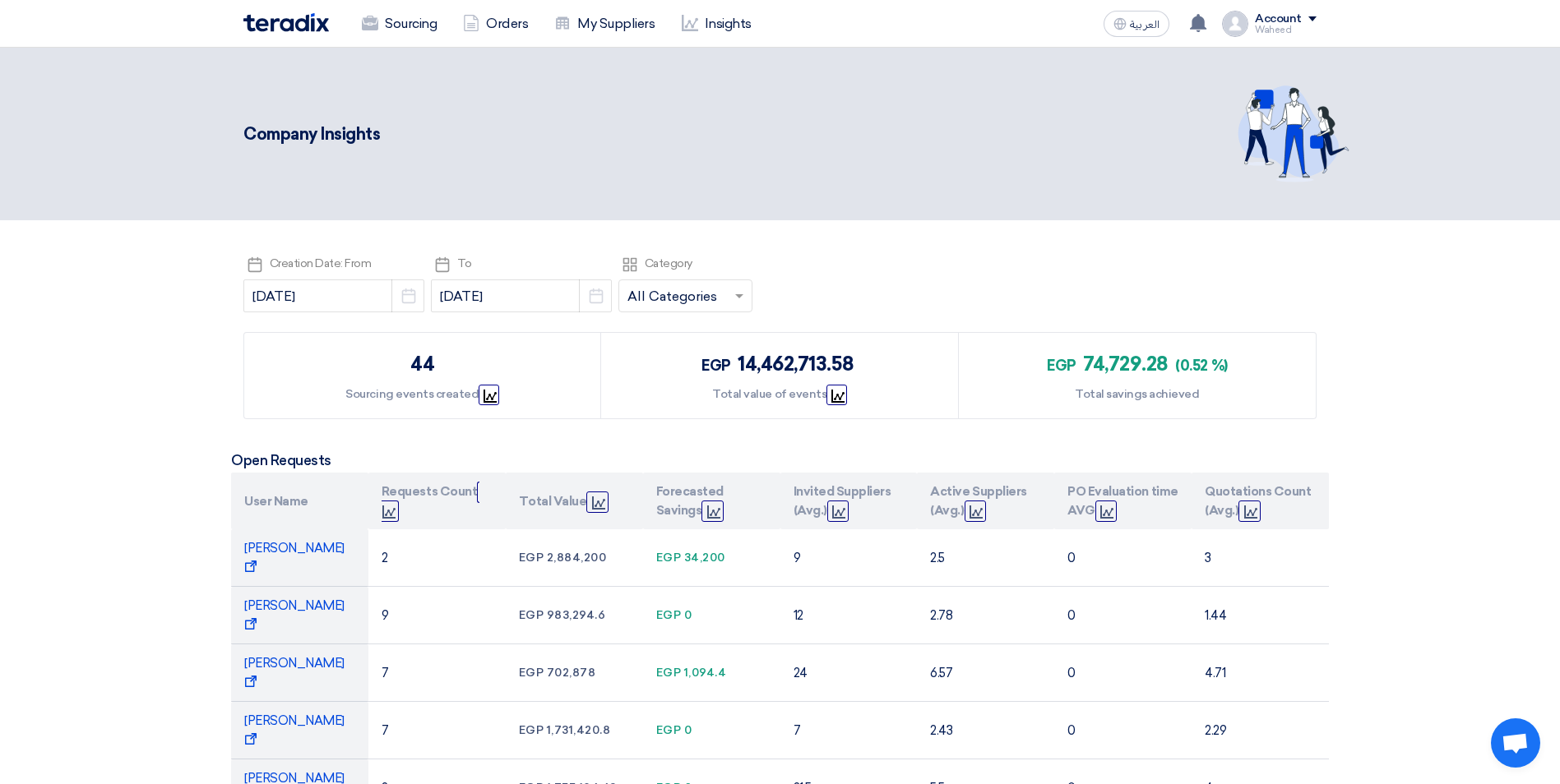
click at [410, 290] on div "Pick a date Creation Date: From [DATE] Pick a date Pick a date To [DATE] Pick a…" at bounding box center [779, 285] width 1073 height 65
click at [400, 292] on icon "Pick a date" at bounding box center [408, 296] width 16 height 16
select select "9"
select select "2025"
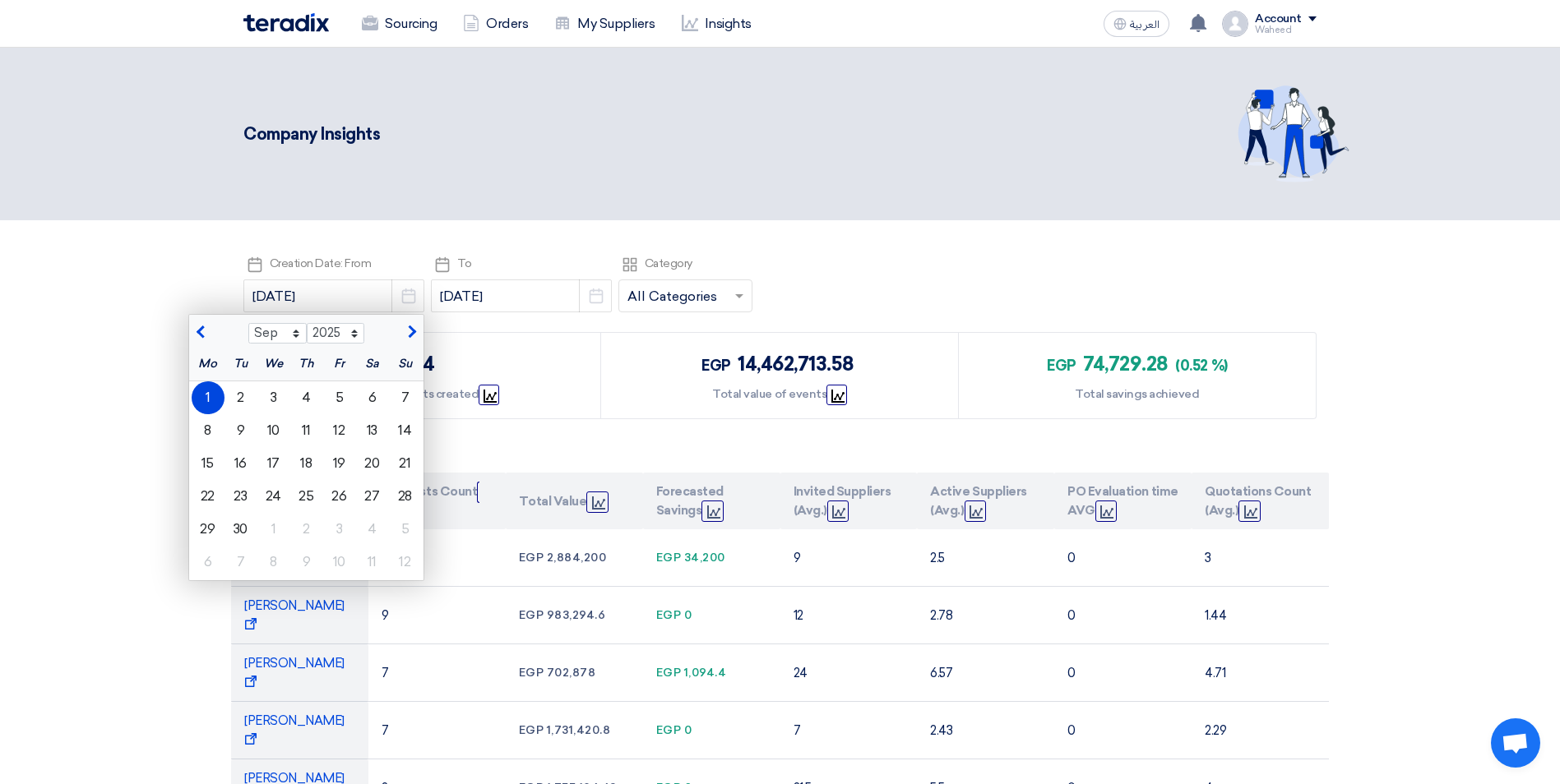
click at [198, 336] on span "button" at bounding box center [202, 332] width 9 height 14
click at [189, 334] on button "button" at bounding box center [203, 330] width 27 height 16
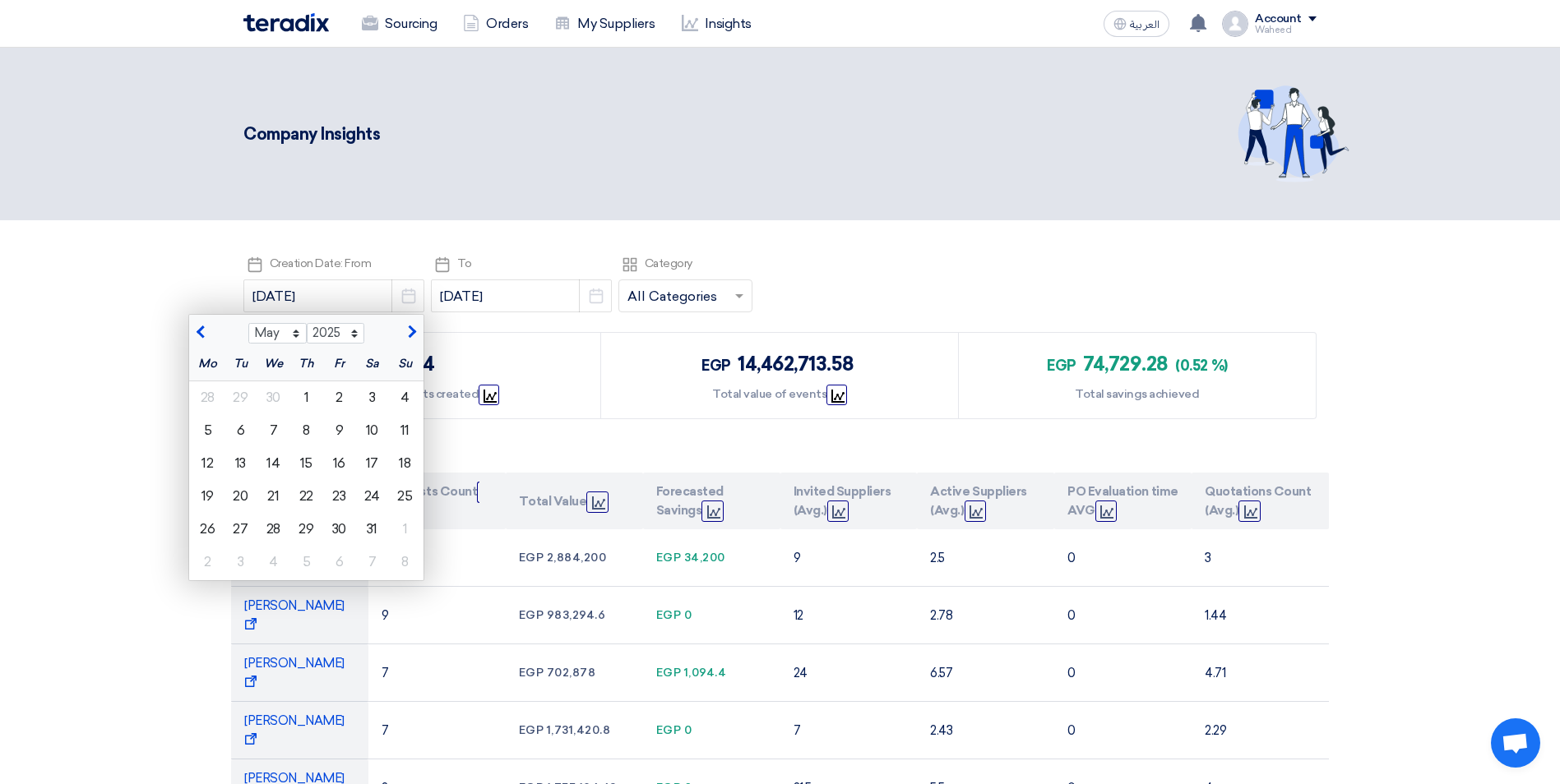
click at [198, 331] on span "button" at bounding box center [202, 332] width 9 height 14
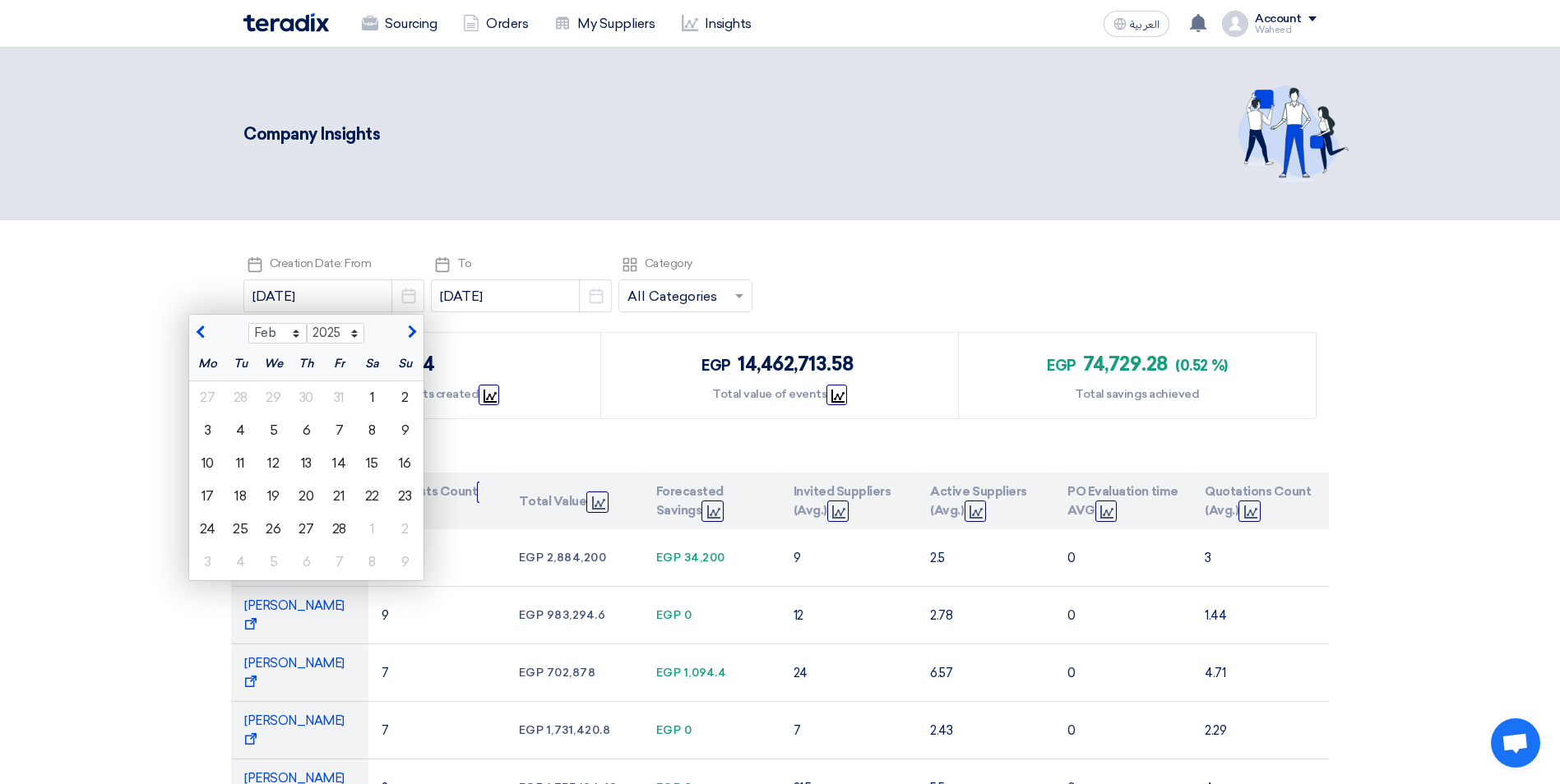
click at [198, 331] on span "button" at bounding box center [202, 332] width 9 height 14
select select "1"
click at [273, 396] on div "1" at bounding box center [274, 398] width 33 height 33
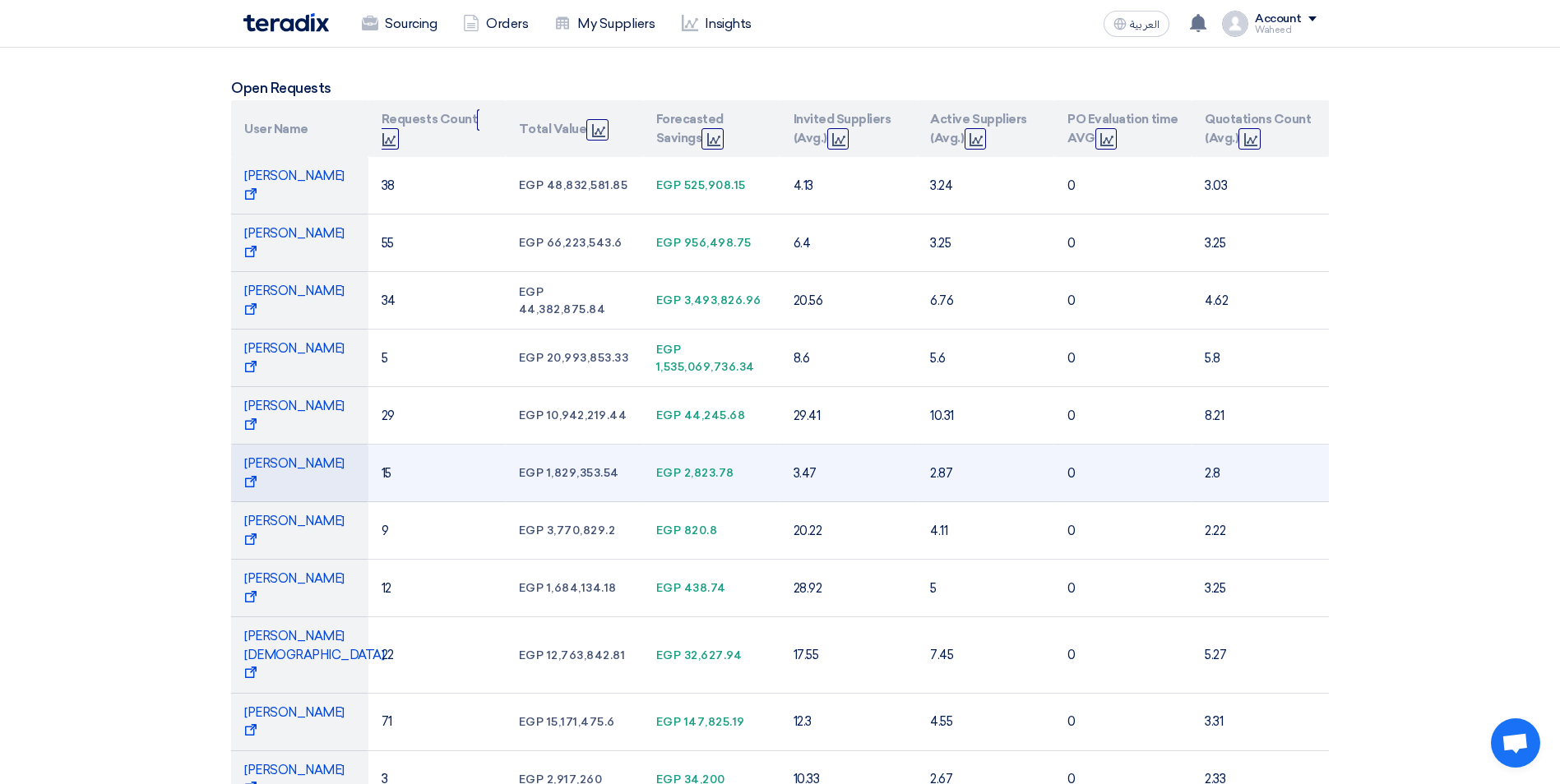
scroll to position [411, 0]
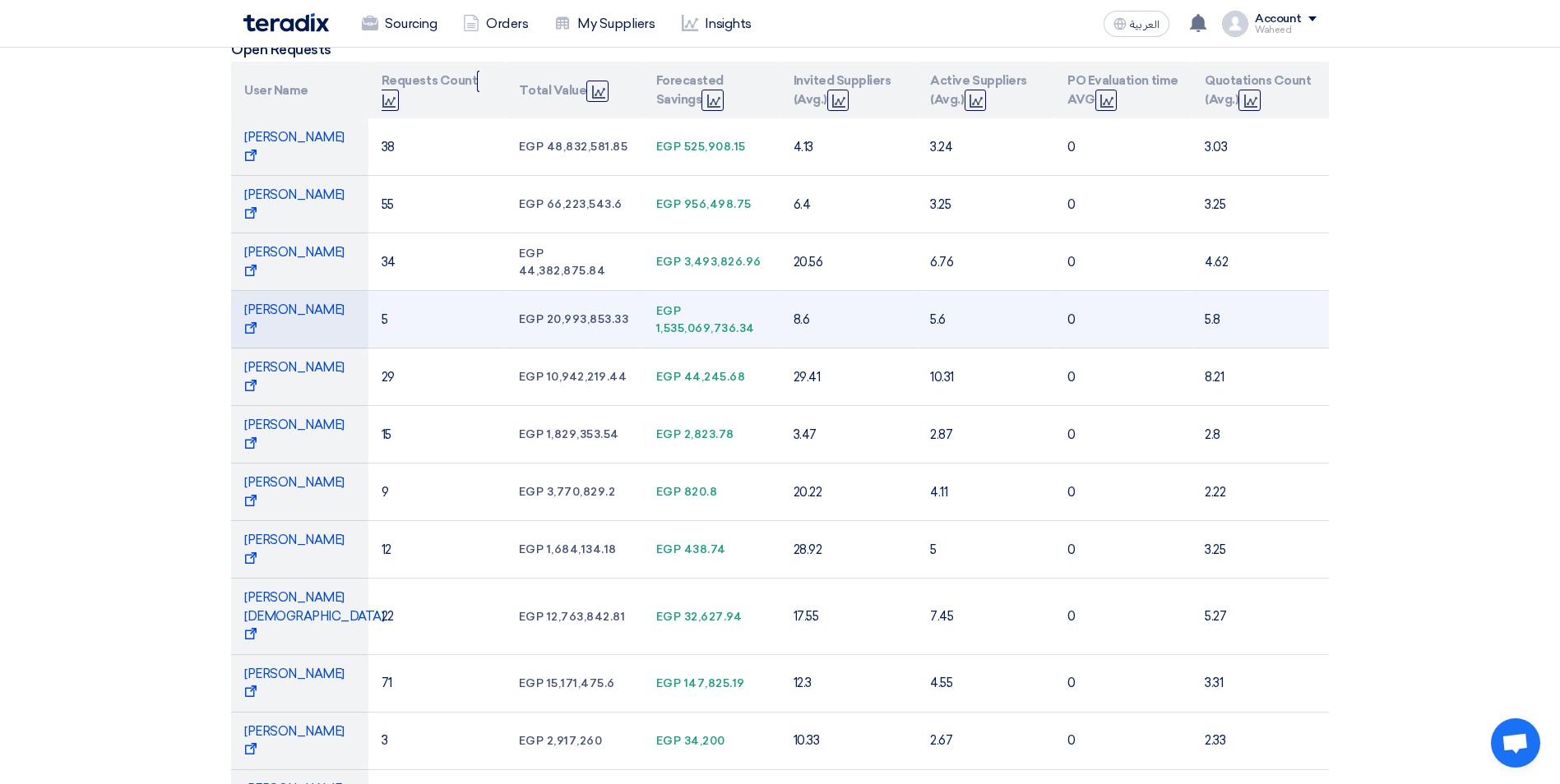
click at [694, 302] on div "egp 1,535,069,736.34" at bounding box center [711, 319] width 111 height 35
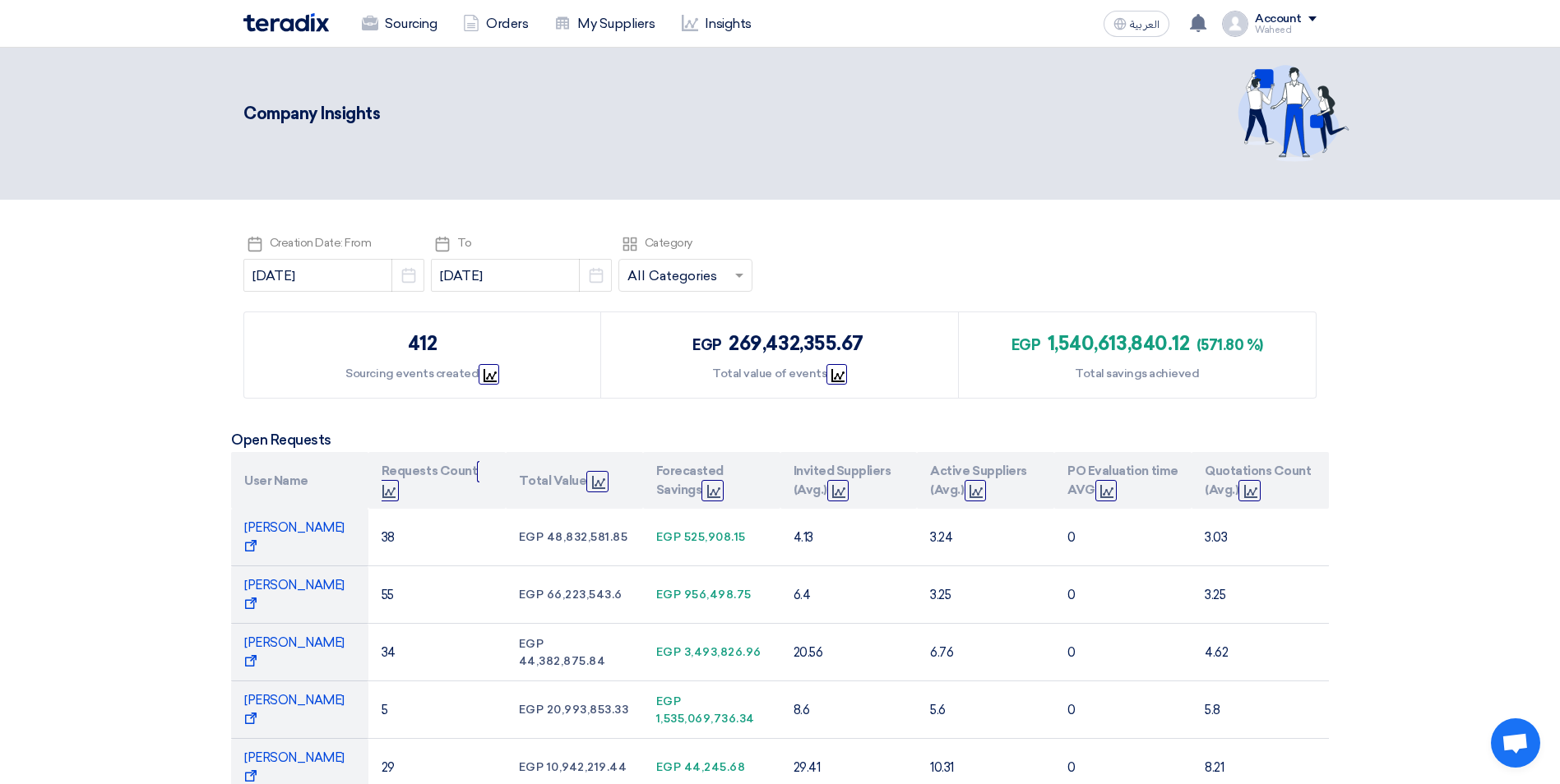
scroll to position [0, 0]
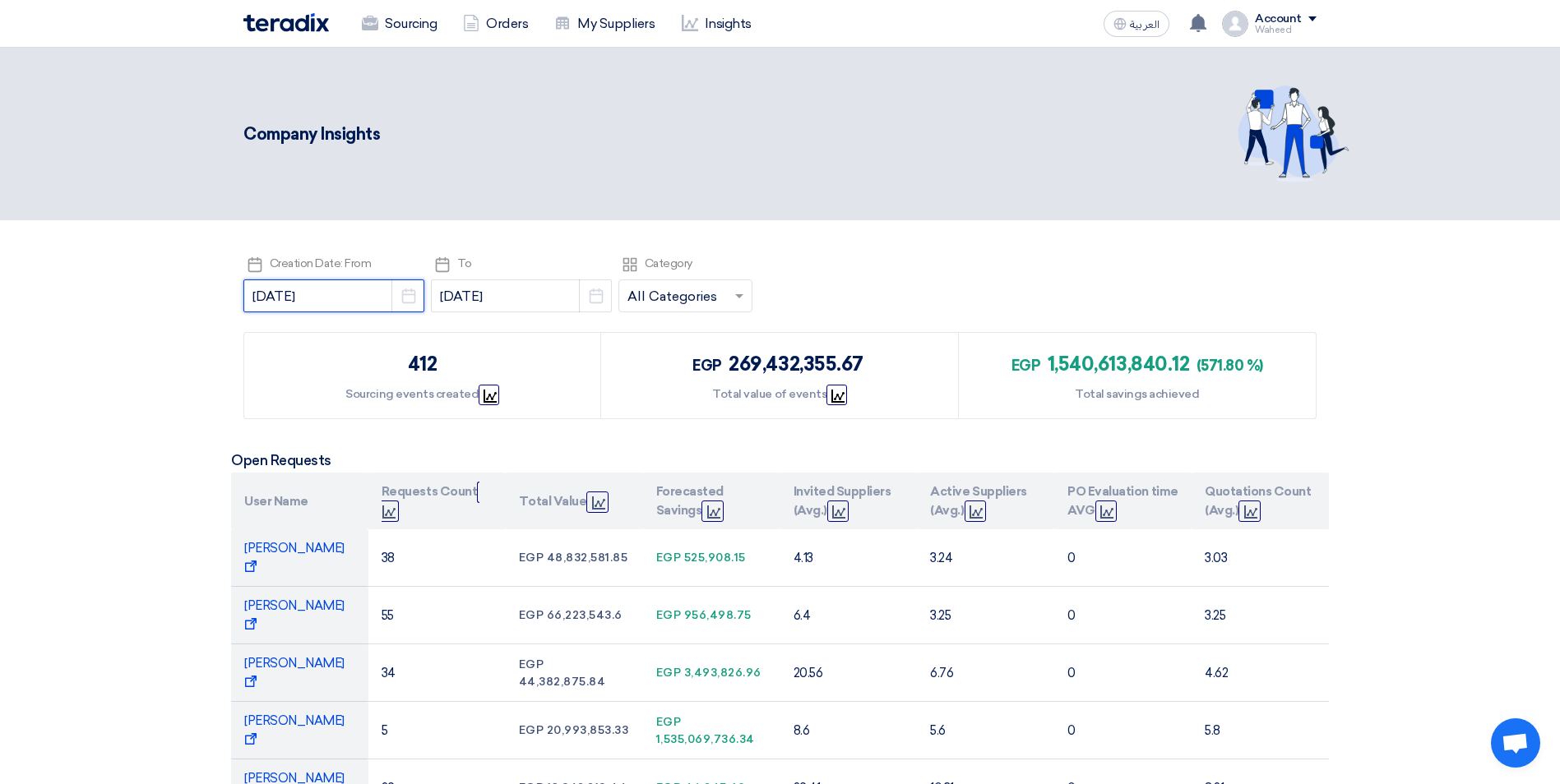
drag, startPoint x: 306, startPoint y: 295, endPoint x: 322, endPoint y: 292, distance: 16.3
click at [322, 292] on input "[DATE]" at bounding box center [333, 296] width 181 height 33
select select "2025"
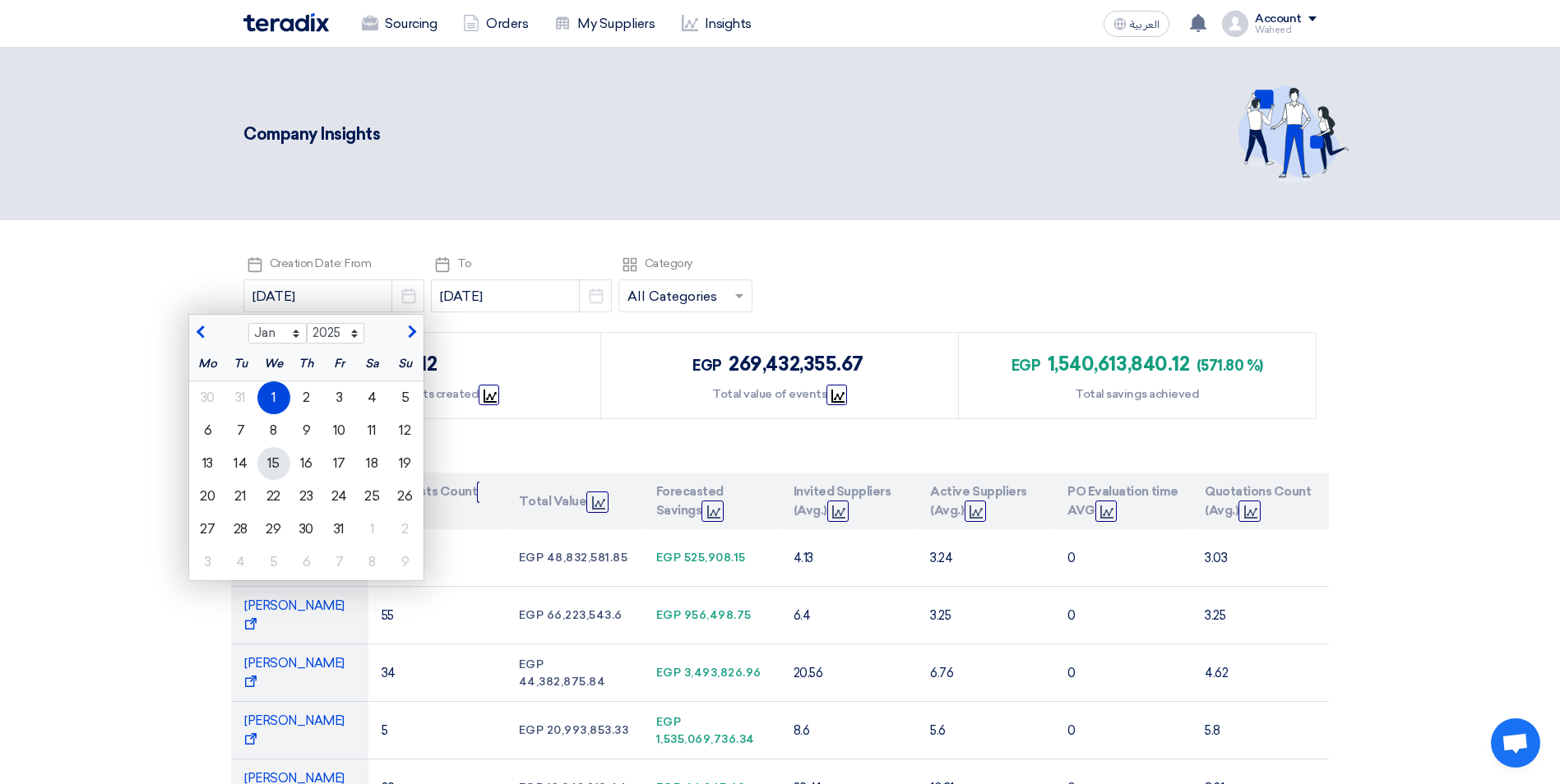
click at [257, 458] on div "15" at bounding box center [274, 463] width 33 height 33
